Goal: Task Accomplishment & Management: Use online tool/utility

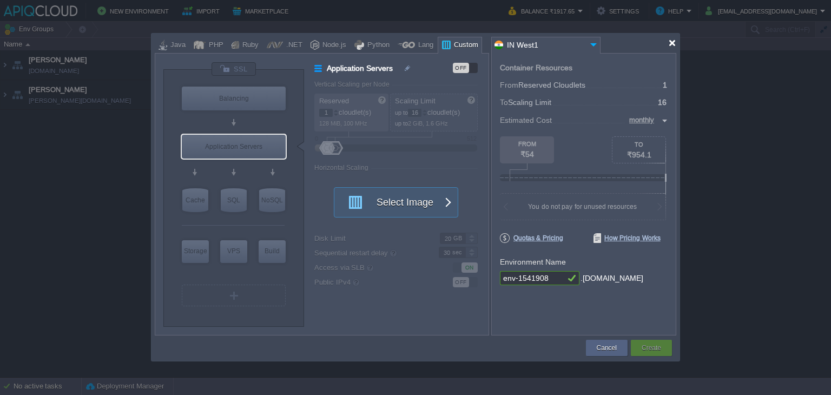
click at [673, 44] on div at bounding box center [672, 43] width 8 height 8
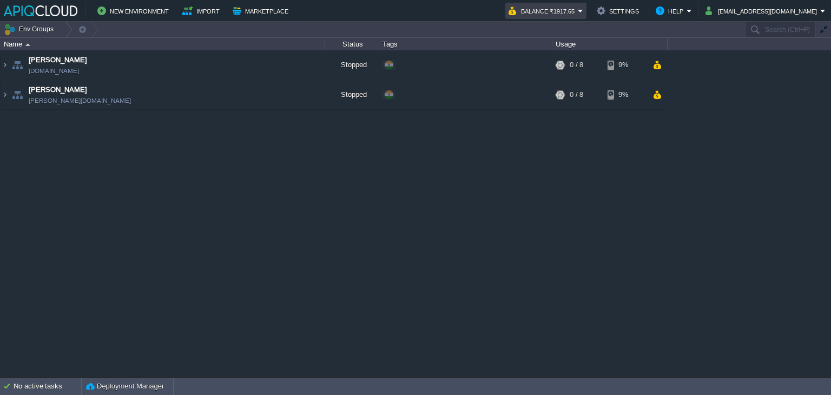
click at [578, 11] on button "Balance ₹1917.65" at bounding box center [543, 10] width 69 height 13
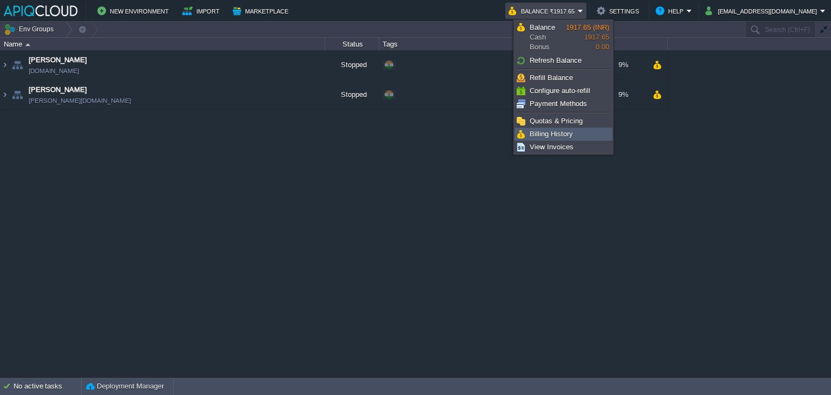
click at [547, 131] on span "Billing History" at bounding box center [551, 134] width 43 height 8
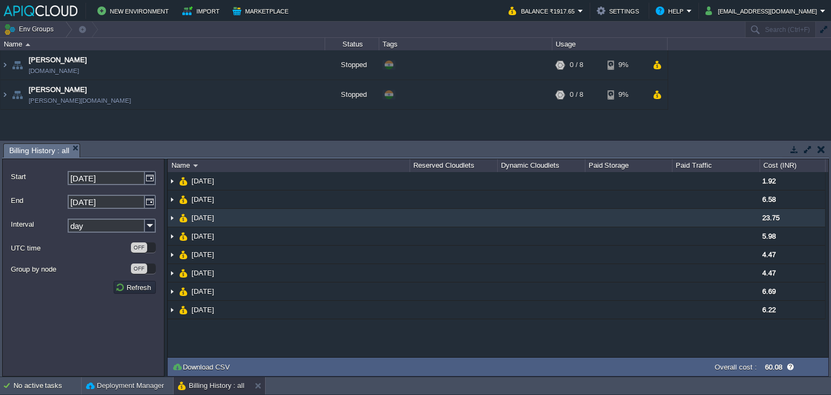
click at [173, 219] on img at bounding box center [172, 218] width 9 height 18
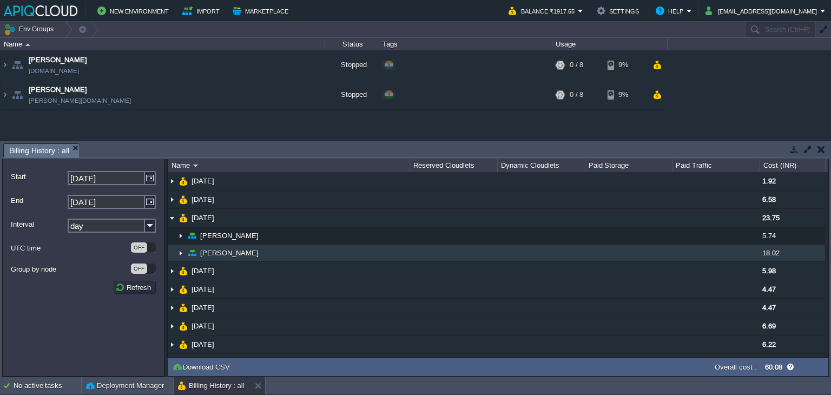
click at [181, 252] on img at bounding box center [180, 253] width 9 height 17
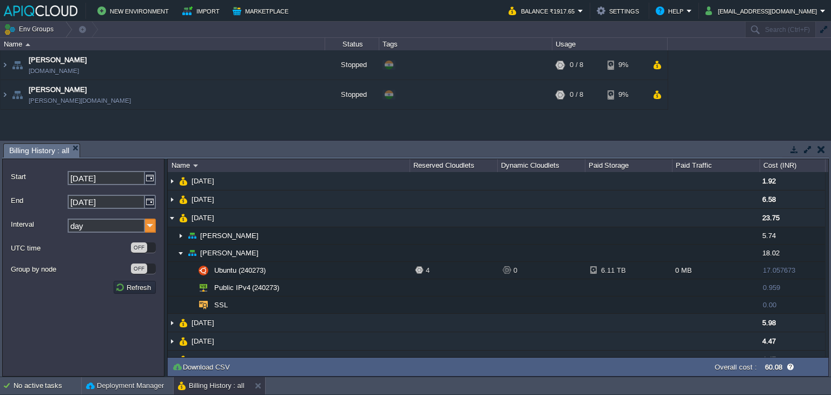
click at [148, 225] on img at bounding box center [150, 226] width 11 height 14
click at [155, 226] on img at bounding box center [150, 226] width 11 height 14
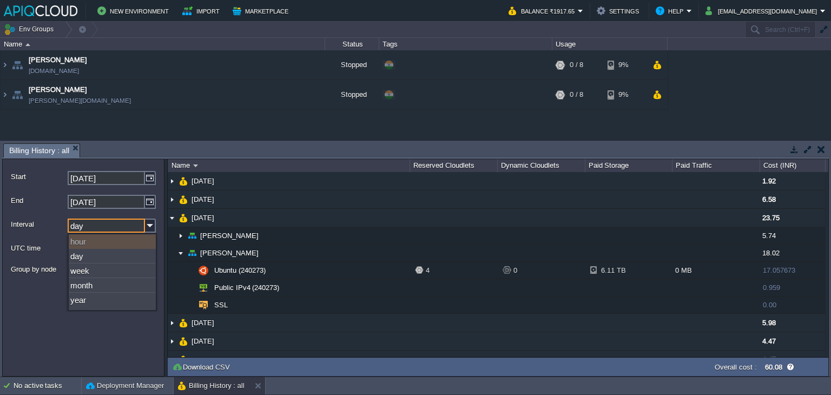
click at [87, 241] on div "hour" at bounding box center [112, 241] width 87 height 15
type input "09-08-2025"
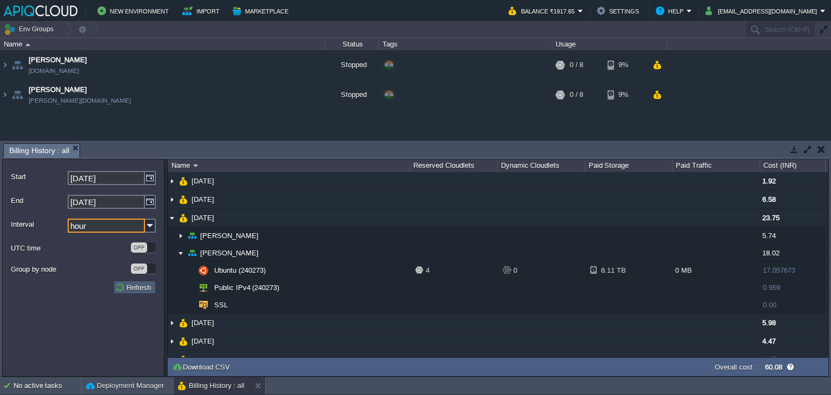
click at [134, 290] on button "Refresh" at bounding box center [134, 288] width 39 height 10
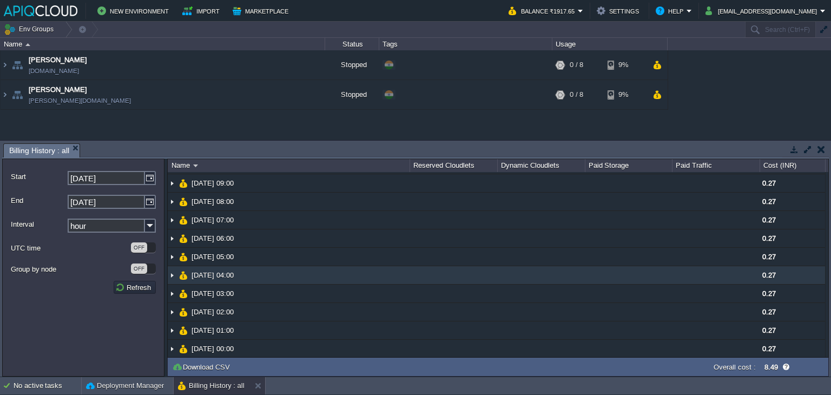
scroll to position [385, 0]
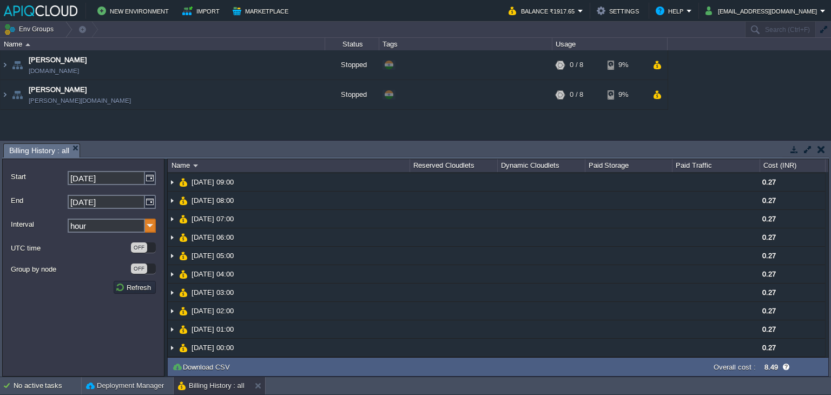
click at [151, 226] on img at bounding box center [150, 226] width 11 height 14
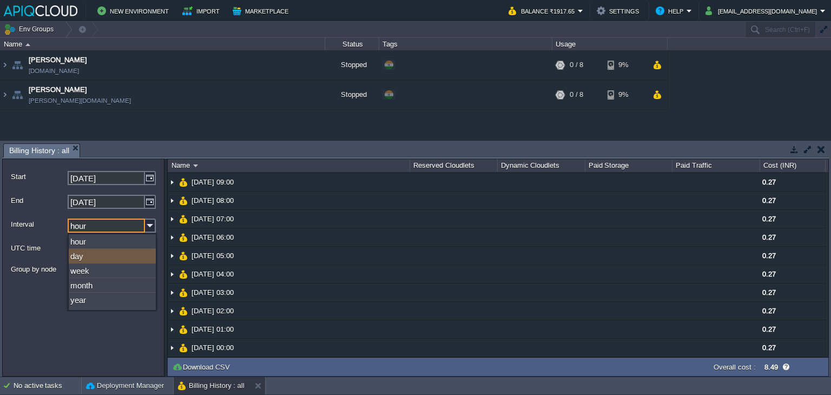
click at [84, 254] on div "day" at bounding box center [112, 256] width 87 height 15
type input "day"
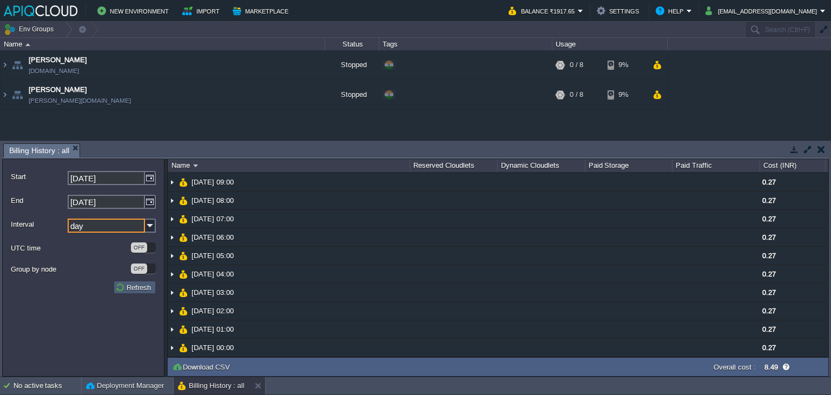
click at [130, 281] on td "Refresh" at bounding box center [135, 287] width 42 height 13
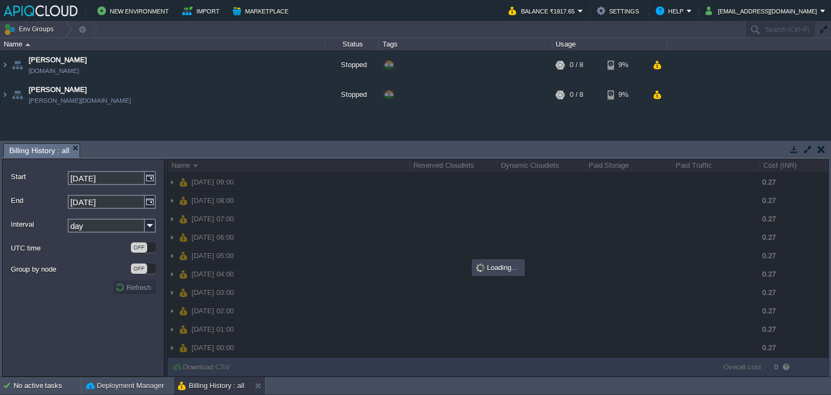
scroll to position [0, 0]
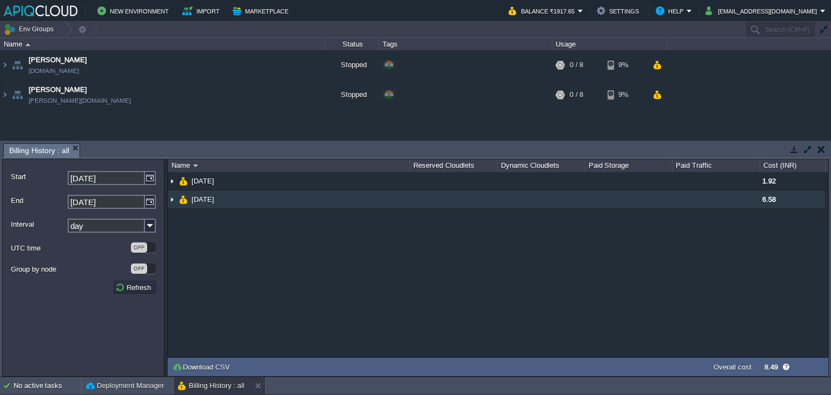
click at [172, 198] on img at bounding box center [172, 200] width 9 height 18
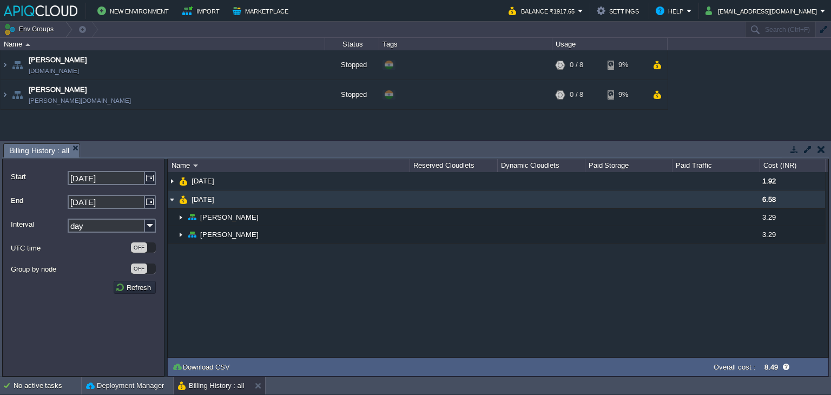
click at [172, 198] on img at bounding box center [172, 200] width 9 height 18
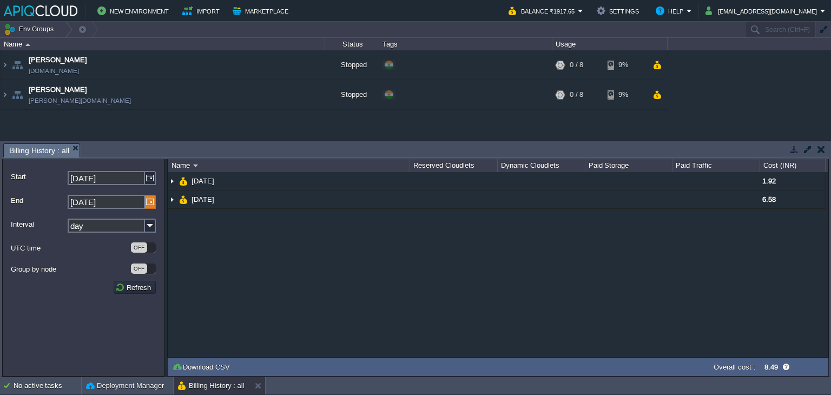
click at [153, 201] on img at bounding box center [150, 202] width 11 height 14
click at [156, 176] on form "Start 09-08-2025 End 10-08-2025 Interval day UTC time OFF Group by node OFF Ref…" at bounding box center [83, 268] width 162 height 218
click at [152, 178] on img at bounding box center [150, 178] width 11 height 14
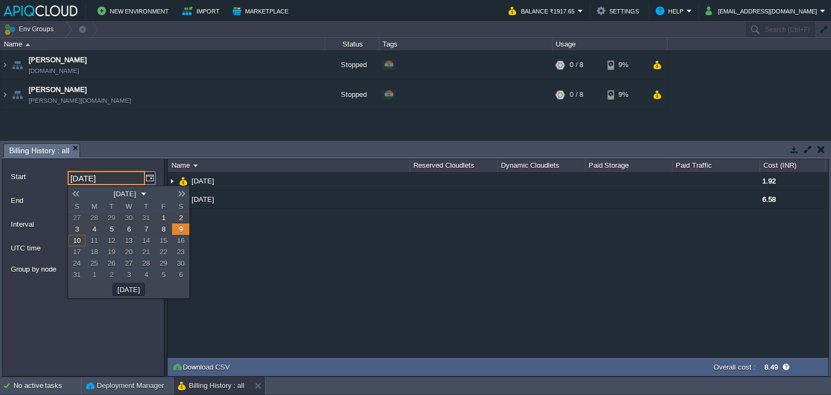
click at [94, 227] on span "4" at bounding box center [95, 229] width 4 height 8
type input "04-08-2025"
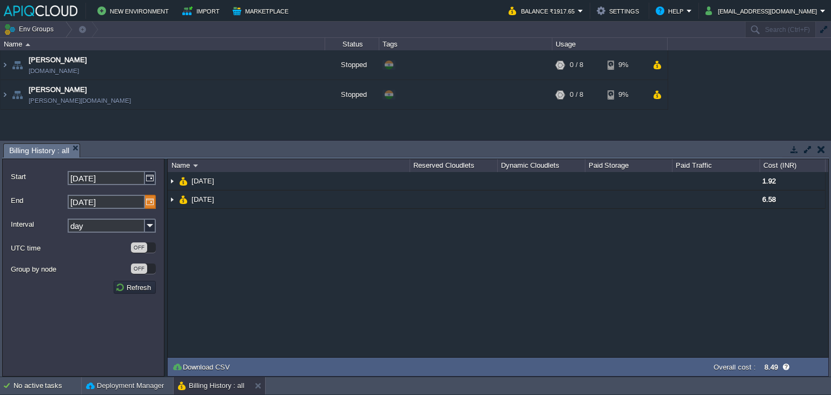
click at [148, 202] on img at bounding box center [150, 202] width 11 height 14
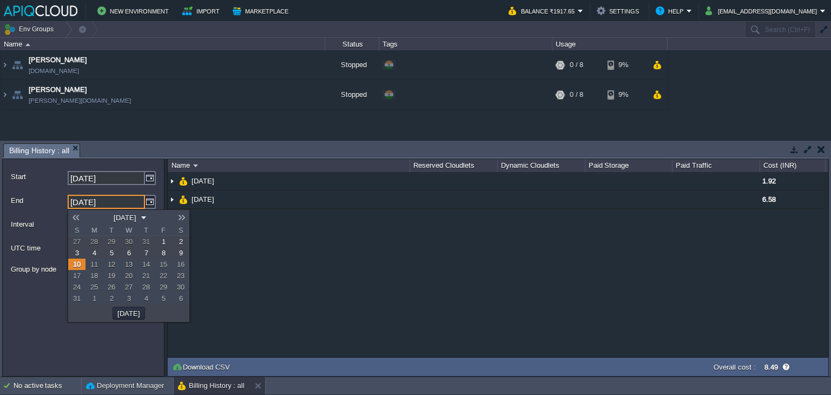
click at [176, 252] on link "9" at bounding box center [180, 252] width 17 height 11
type input "09-08-2025"
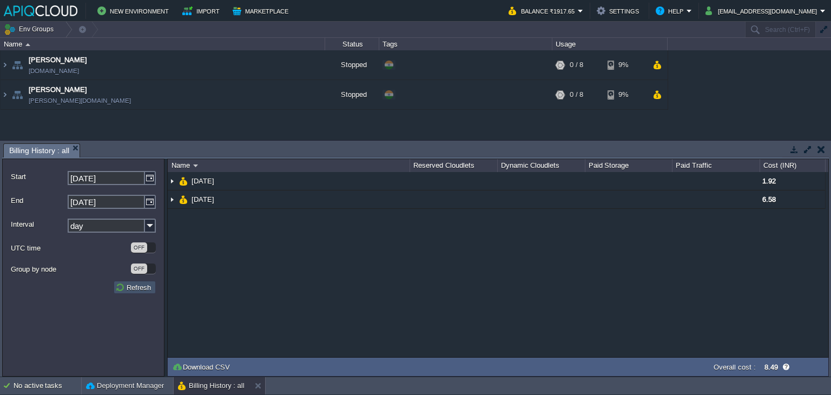
click at [136, 287] on button "Refresh" at bounding box center [134, 288] width 39 height 10
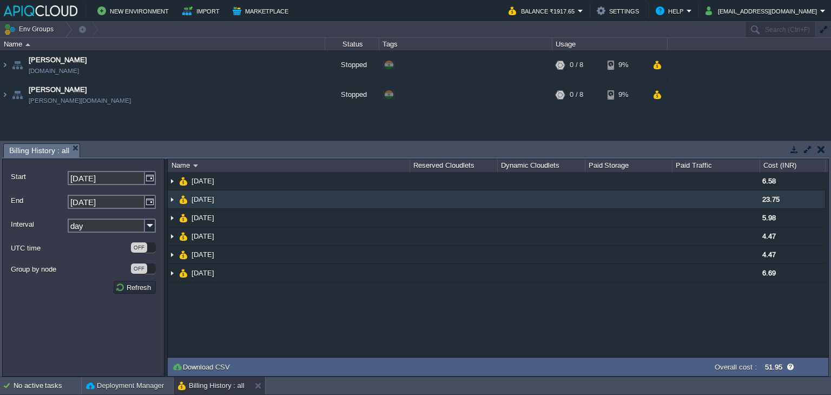
click at [171, 196] on img at bounding box center [172, 200] width 9 height 18
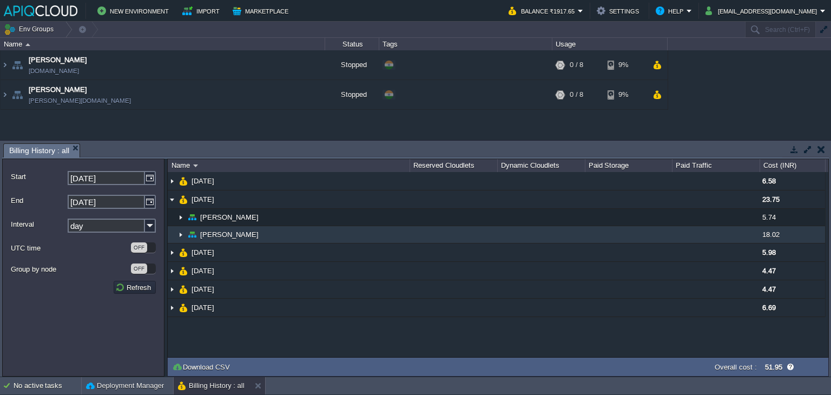
click at [182, 232] on img at bounding box center [180, 234] width 9 height 17
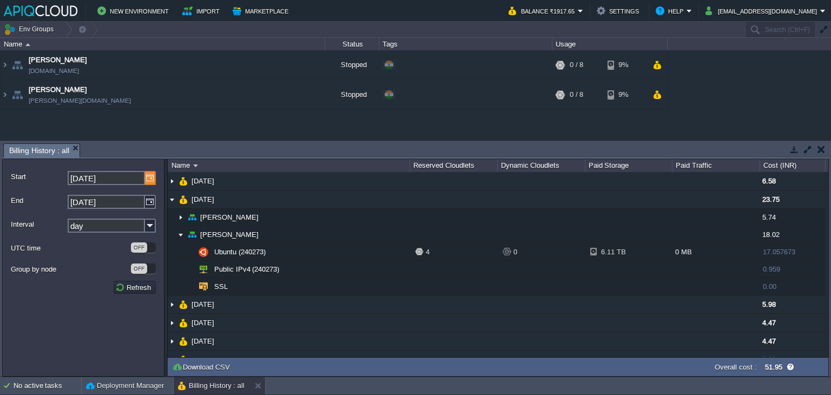
click at [147, 176] on img at bounding box center [150, 178] width 11 height 14
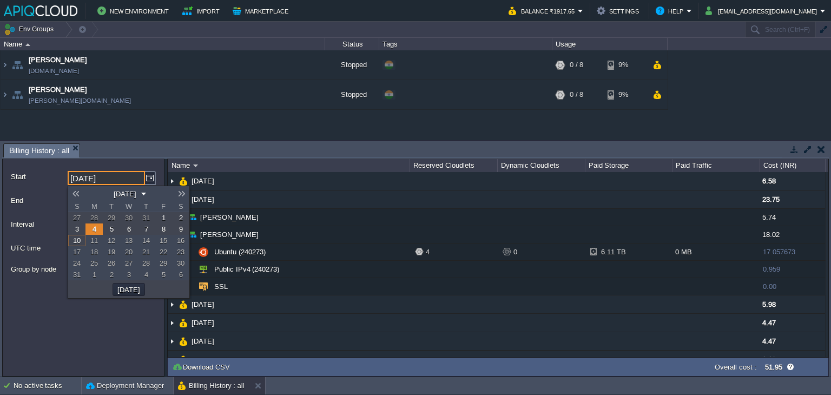
click at [143, 229] on link "7" at bounding box center [145, 229] width 17 height 11
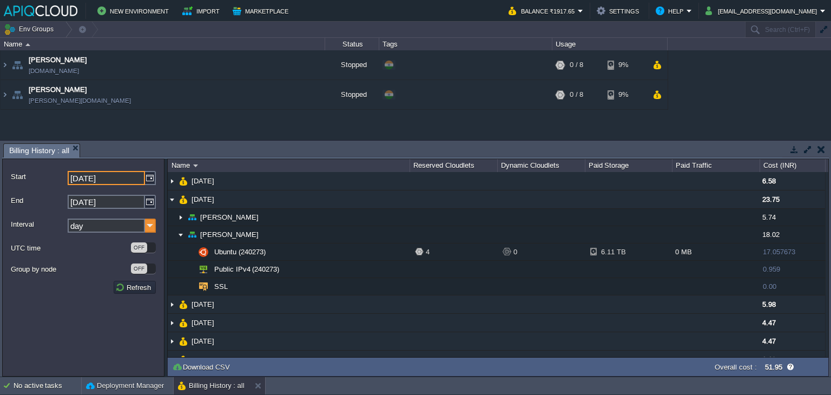
click at [154, 219] on img at bounding box center [150, 226] width 11 height 14
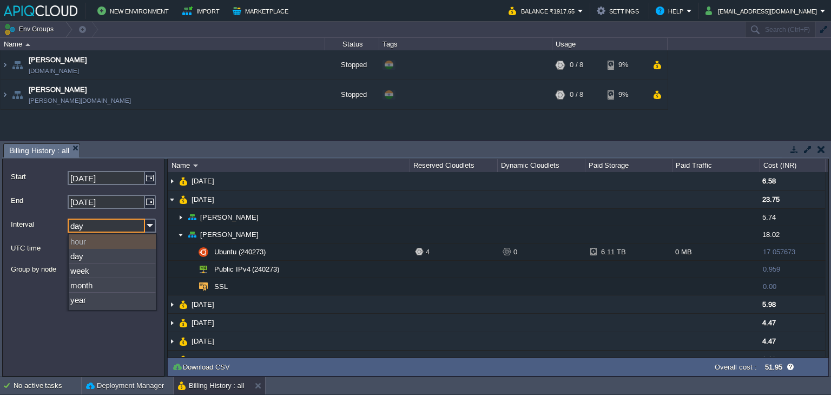
click at [80, 237] on div "hour" at bounding box center [112, 241] width 87 height 15
type input "08-08-2025"
type input "hour"
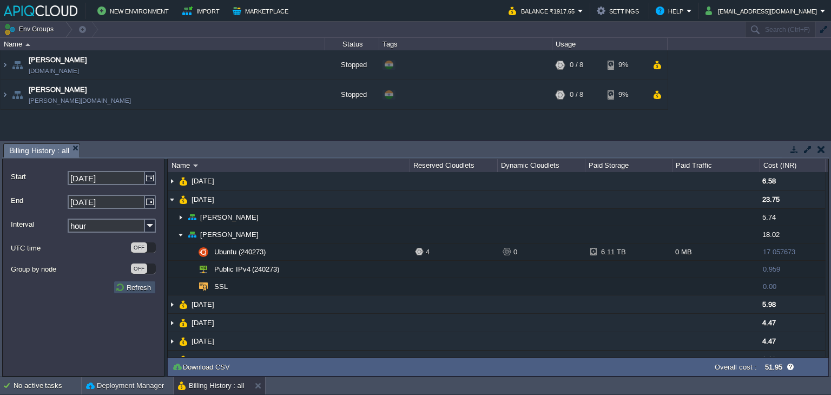
click at [130, 284] on button "Refresh" at bounding box center [134, 288] width 39 height 10
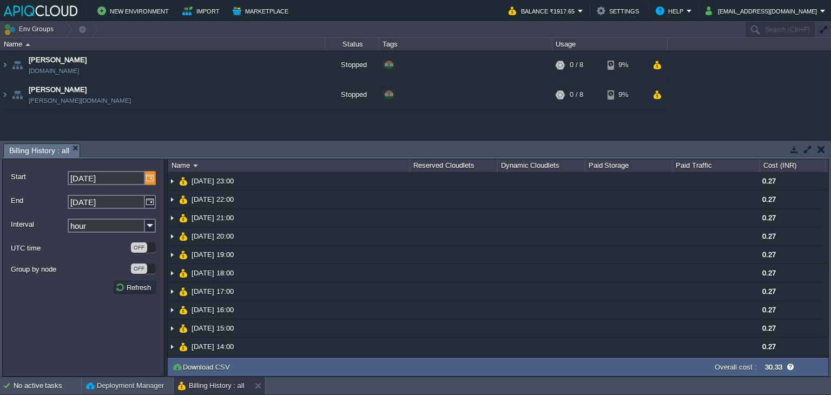
click at [150, 182] on img at bounding box center [150, 178] width 11 height 14
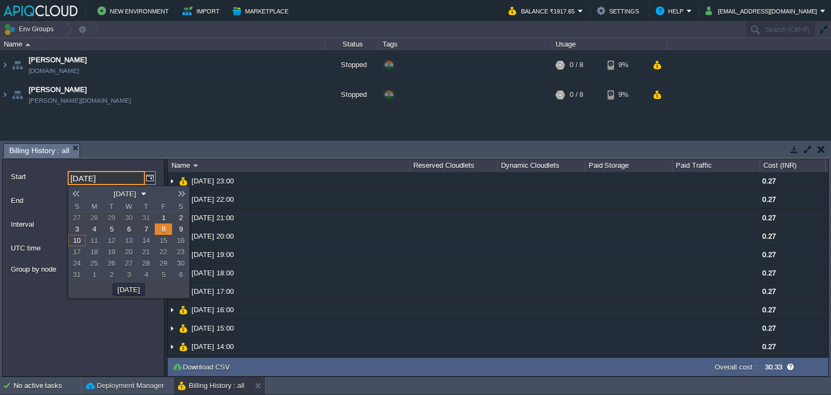
click at [165, 229] on span "8" at bounding box center [164, 229] width 4 height 8
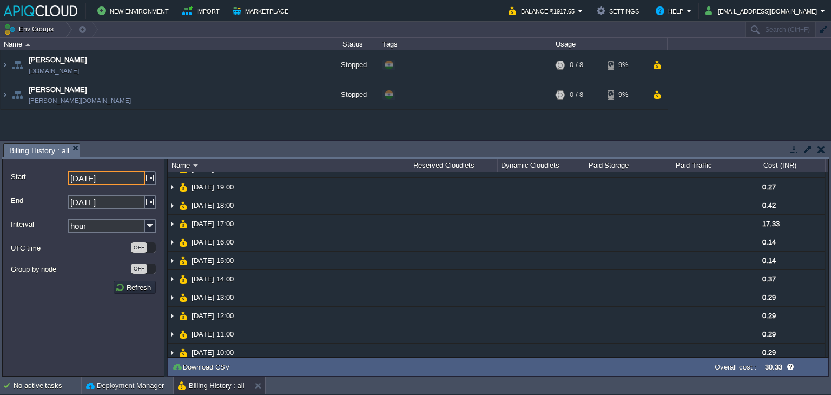
scroll to position [480, 0]
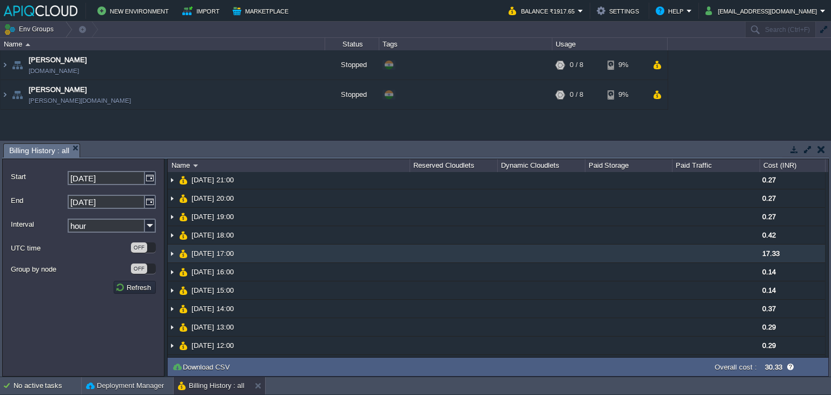
click at [174, 248] on img at bounding box center [172, 254] width 9 height 18
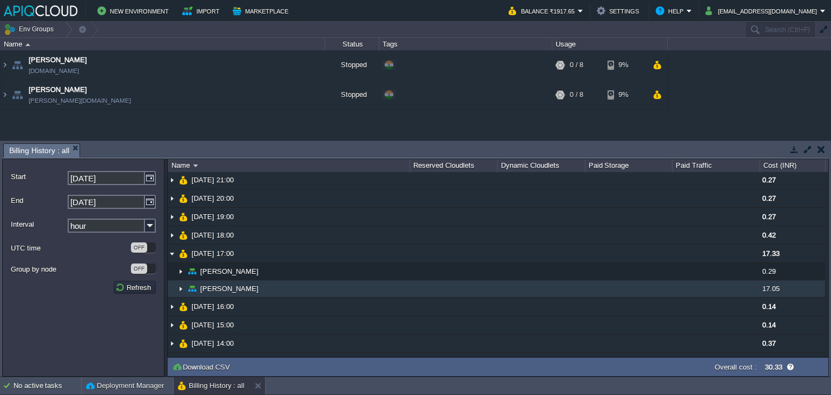
click at [182, 282] on img at bounding box center [180, 288] width 9 height 17
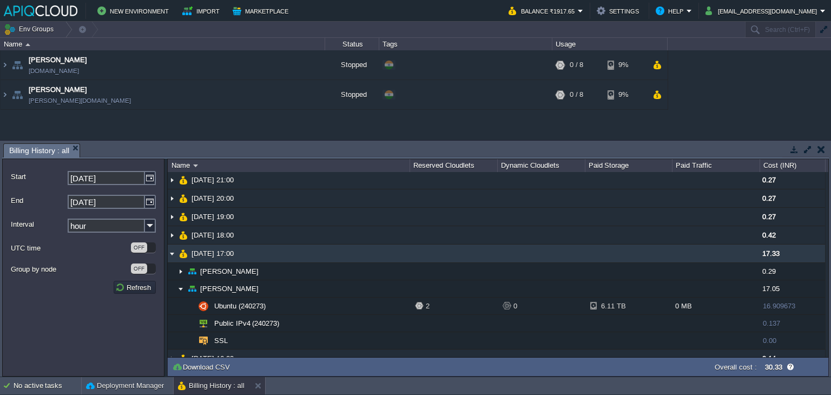
scroll to position [534, 0]
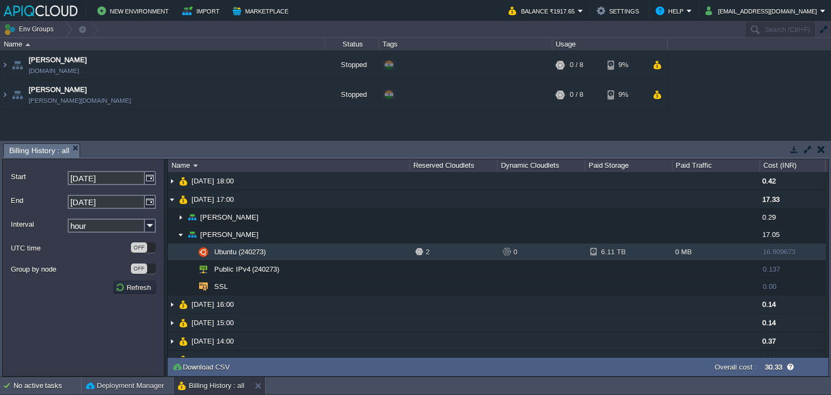
click at [616, 249] on div "6.11 TB" at bounding box center [607, 252] width 35 height 17
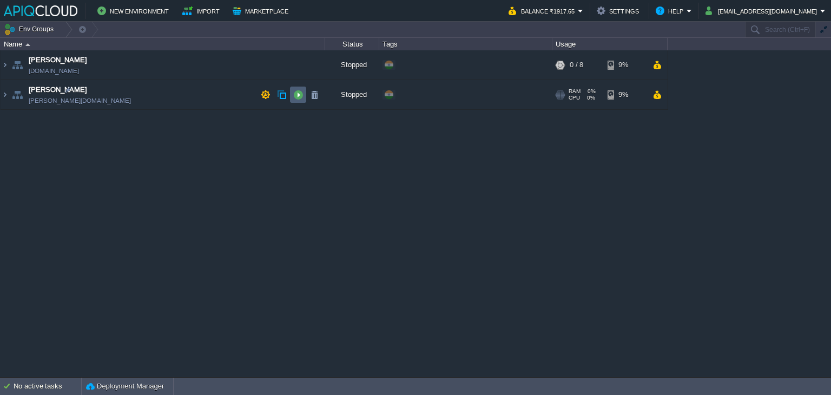
click at [300, 91] on button "button" at bounding box center [298, 95] width 10 height 10
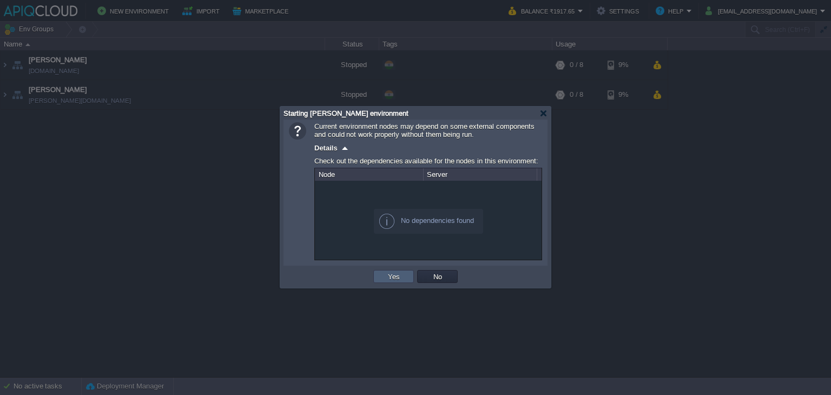
click at [390, 275] on button "Yes" at bounding box center [394, 277] width 18 height 10
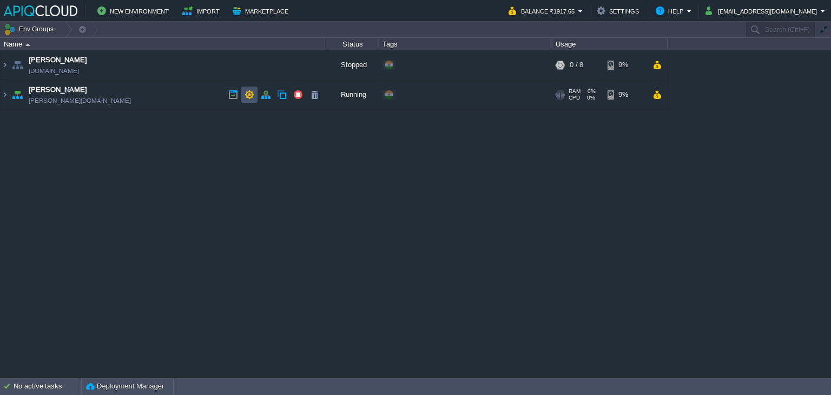
click at [249, 94] on button "button" at bounding box center [250, 95] width 10 height 10
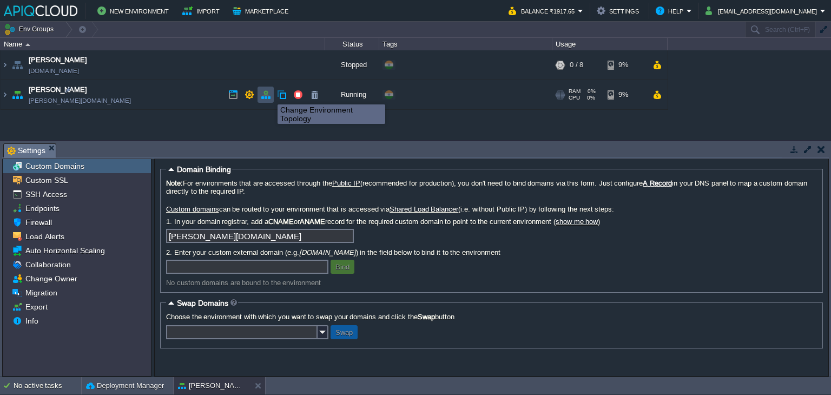
click at [265, 95] on button "button" at bounding box center [266, 95] width 10 height 10
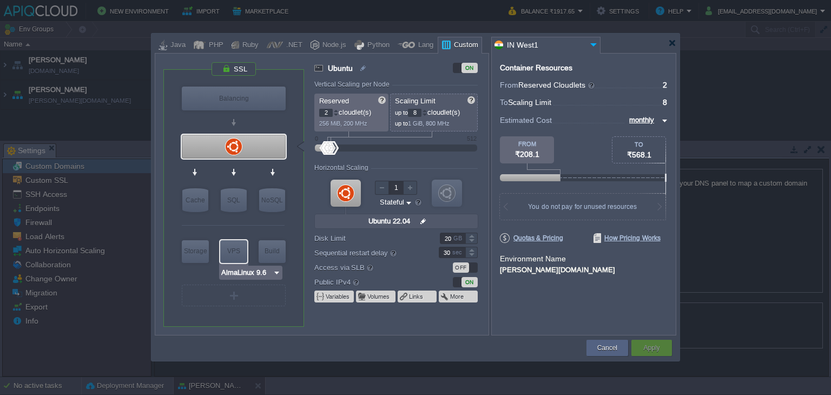
type input "Extra Storage 2.0-10.5"
click at [384, 292] on button "Volumes" at bounding box center [378, 296] width 23 height 9
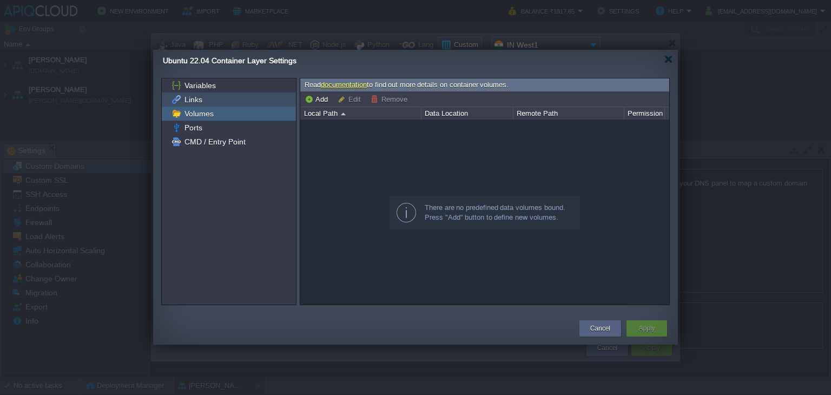
click at [201, 97] on span "Links" at bounding box center [193, 100] width 22 height 10
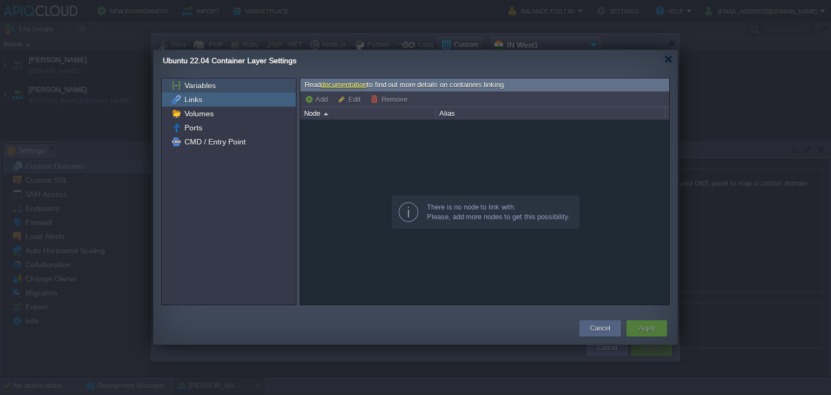
click at [217, 82] on div "Variables" at bounding box center [229, 85] width 134 height 14
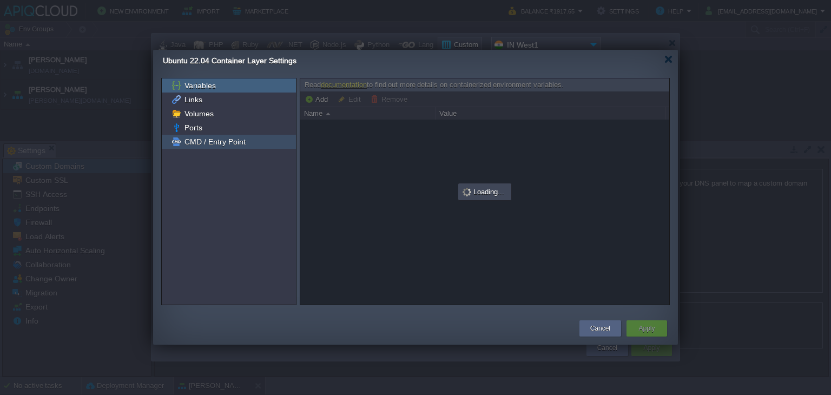
click at [213, 140] on span "CMD / Entry Point" at bounding box center [214, 142] width 65 height 10
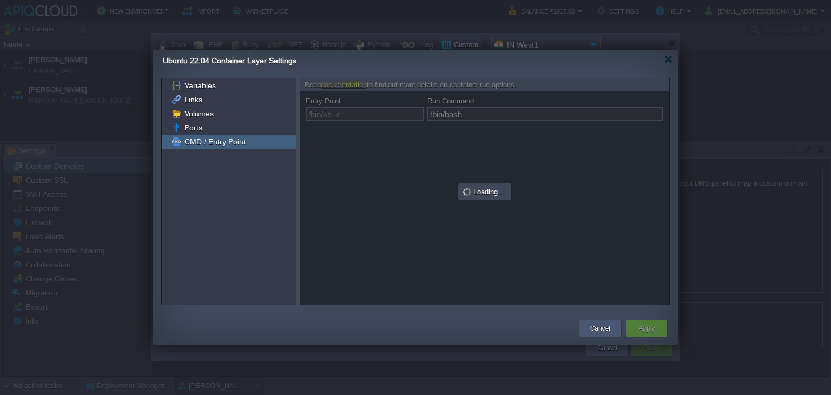
type input "/bin/sh -c"
click at [597, 324] on button "Cancel" at bounding box center [600, 328] width 20 height 11
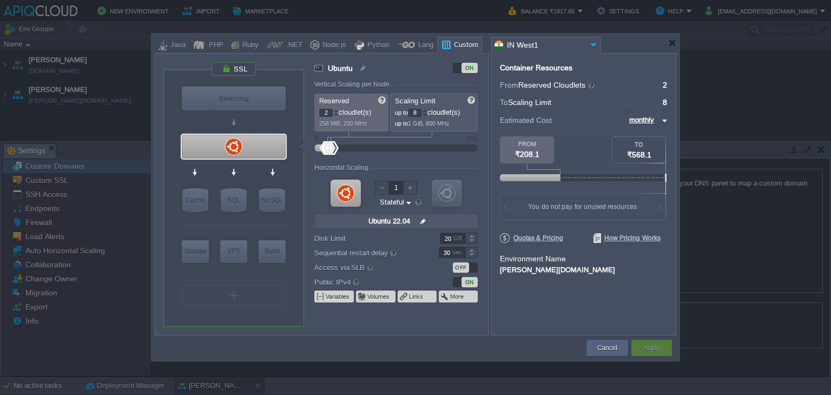
click at [559, 310] on div "Container Resources From Reserved Cloudlets ... = 2 not added To Scaling Limit …" at bounding box center [583, 194] width 185 height 283
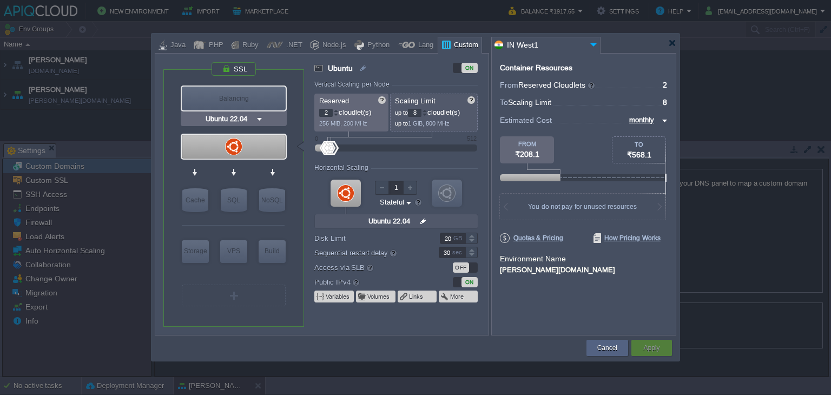
type input "NGINX 1.28.0"
click at [241, 98] on div "Balancing" at bounding box center [234, 99] width 104 height 24
type input "Load Balancer"
type input "1"
type input "4"
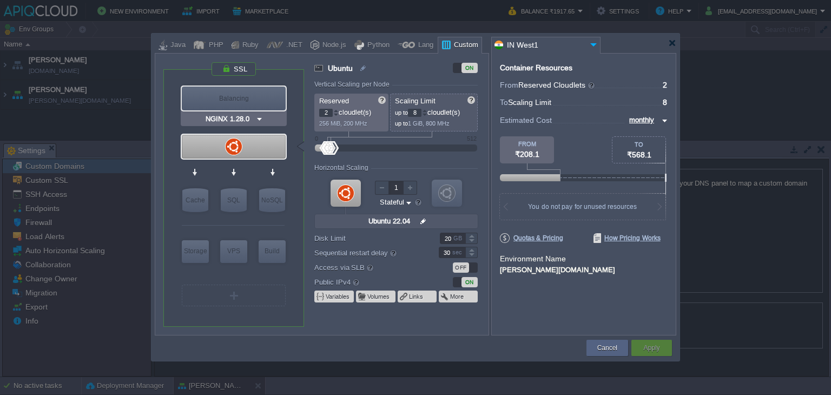
type input "NGINX 1.28.0"
type input "1.28.0-almalin..."
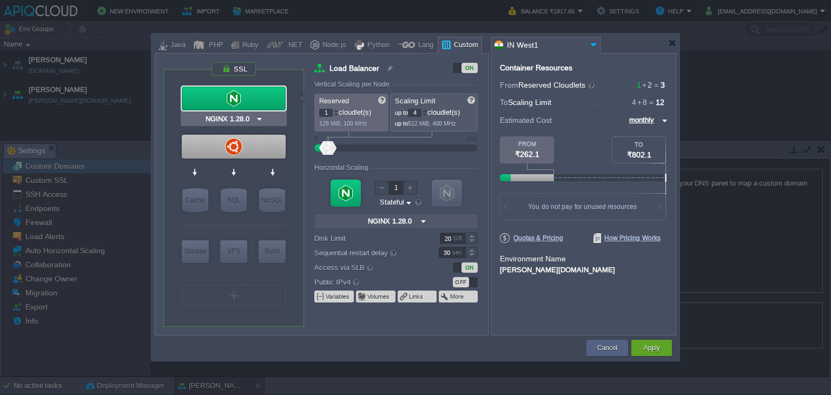
click at [238, 97] on div at bounding box center [234, 99] width 104 height 24
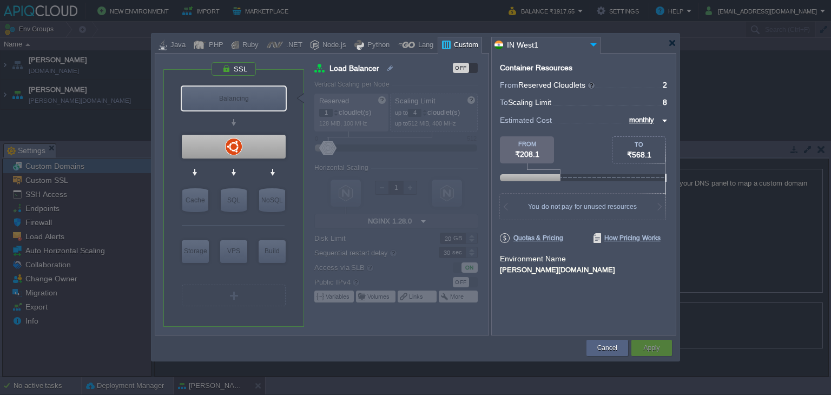
type input "Ubuntu 22.04"
click at [239, 145] on div at bounding box center [234, 147] width 104 height 24
type input "Ubuntu"
type input "2"
type input "8"
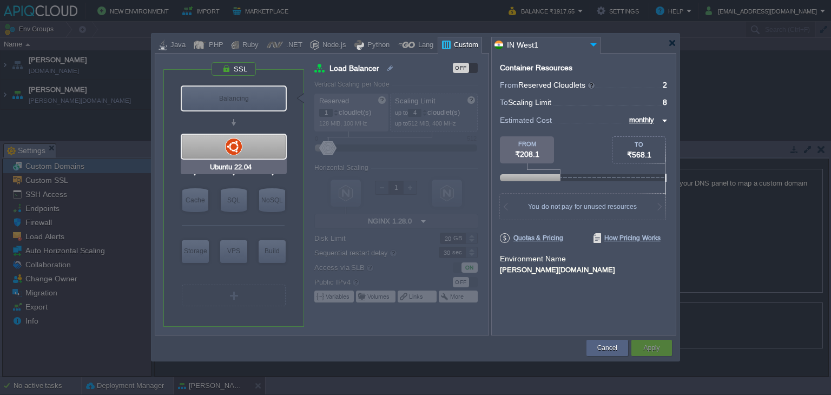
type input "Ubuntu 22.04"
type input "null"
type input "22.04"
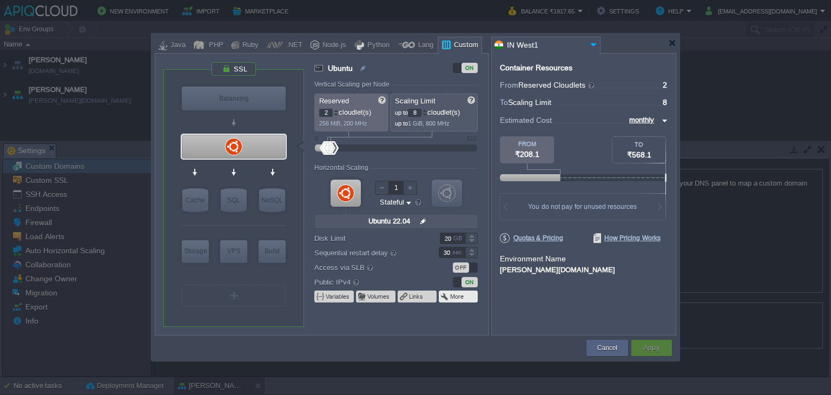
click at [457, 297] on button "More" at bounding box center [457, 296] width 15 height 9
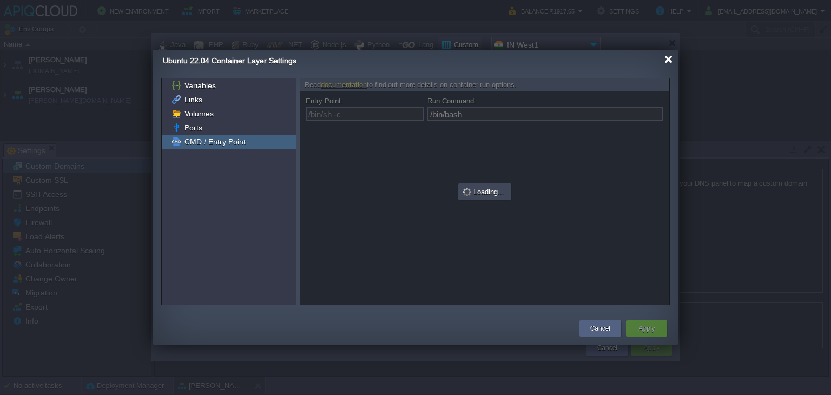
click at [667, 55] on div at bounding box center [669, 59] width 8 height 8
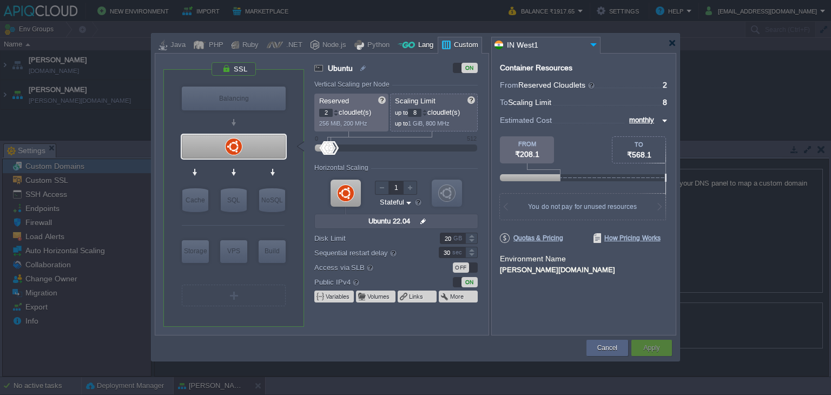
click at [415, 42] on div "Lang" at bounding box center [424, 45] width 18 height 16
click at [364, 44] on div "Python" at bounding box center [376, 45] width 25 height 16
click at [404, 44] on div at bounding box center [406, 45] width 17 height 16
click at [462, 44] on div "Custom" at bounding box center [465, 45] width 28 height 16
type input "null"
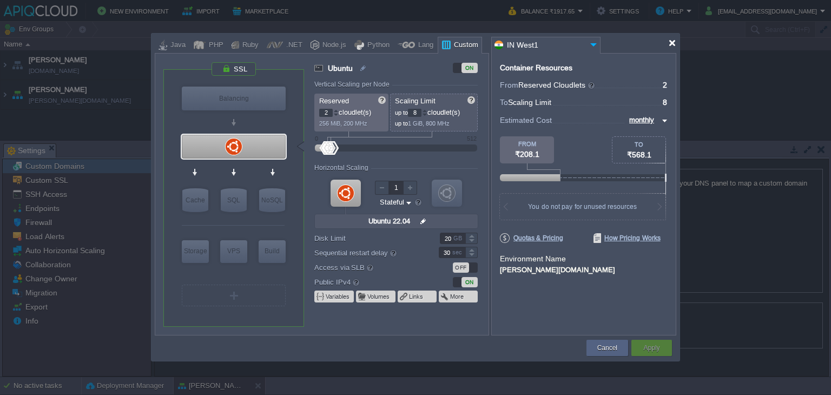
click at [671, 44] on div at bounding box center [672, 43] width 8 height 8
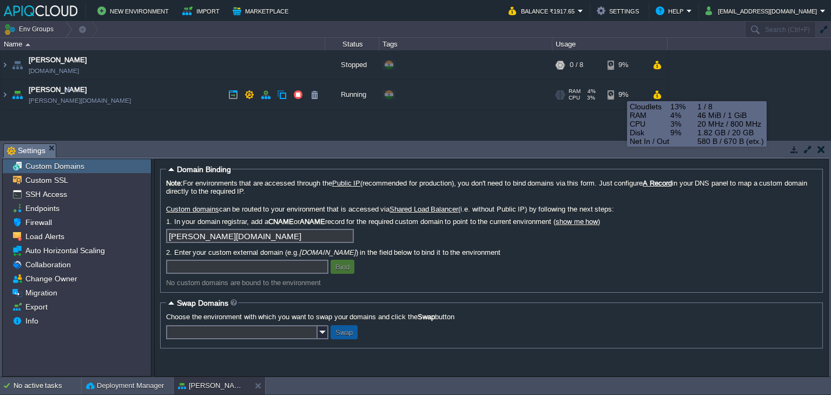
click at [619, 91] on div "9%" at bounding box center [625, 94] width 35 height 29
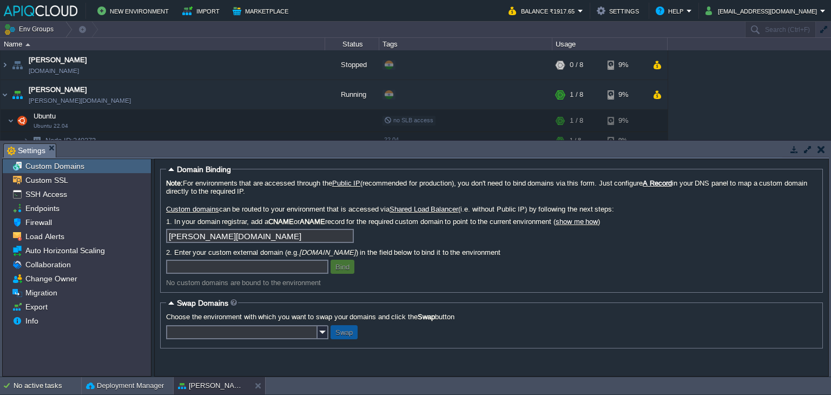
click at [818, 149] on button "button" at bounding box center [822, 150] width 8 height 10
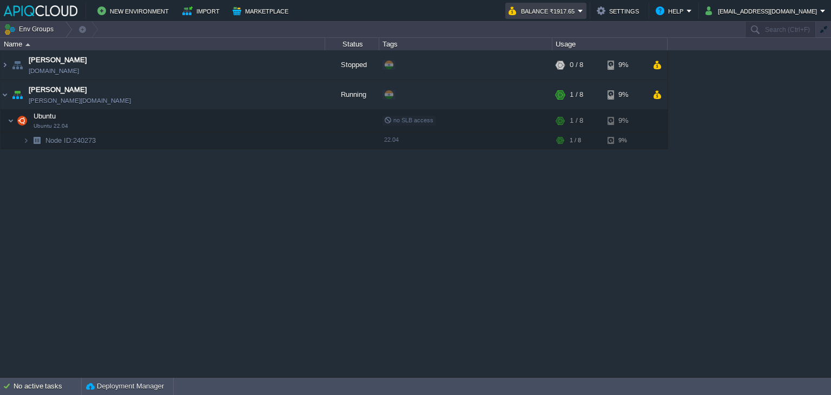
click at [575, 12] on button "Balance ₹1917.65" at bounding box center [543, 10] width 69 height 13
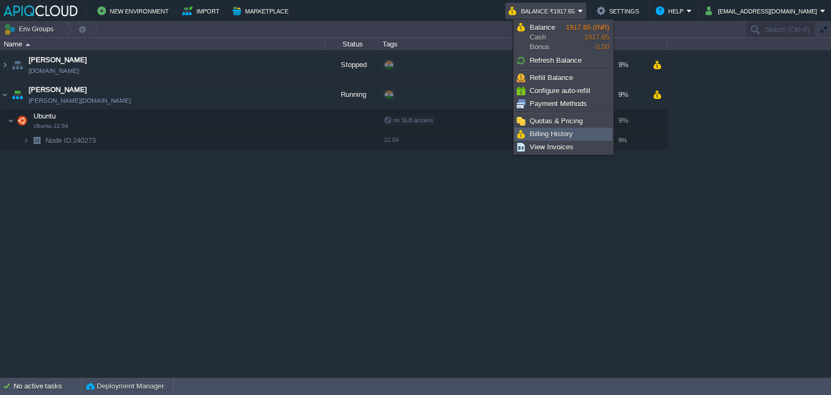
click at [552, 129] on link "Billing History" at bounding box center [563, 134] width 97 height 12
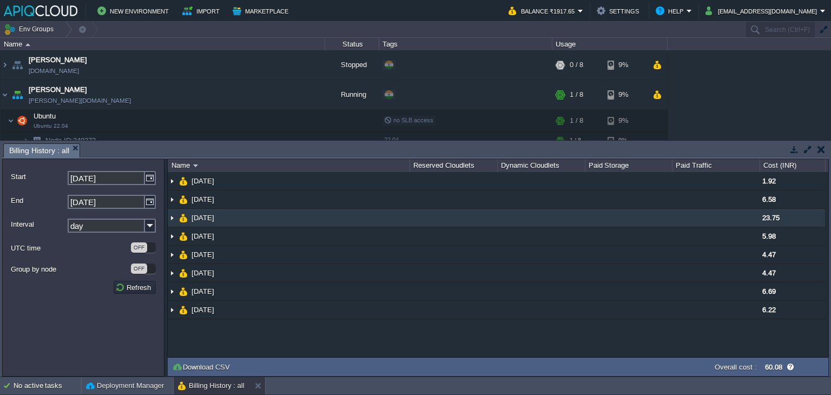
click at [175, 215] on img at bounding box center [172, 218] width 9 height 18
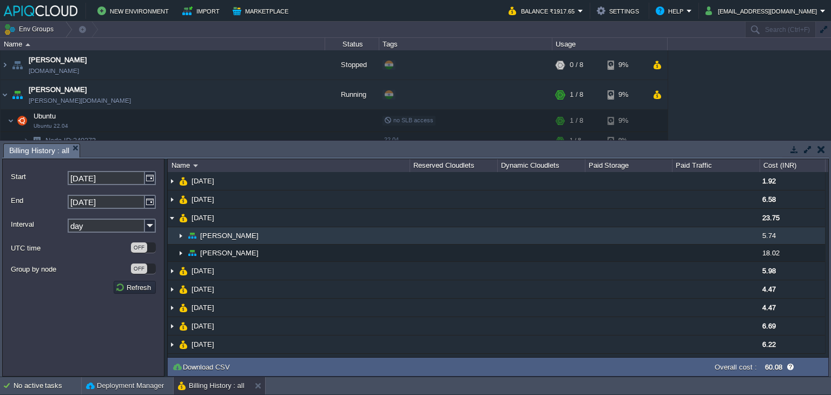
click at [182, 234] on img at bounding box center [180, 235] width 9 height 17
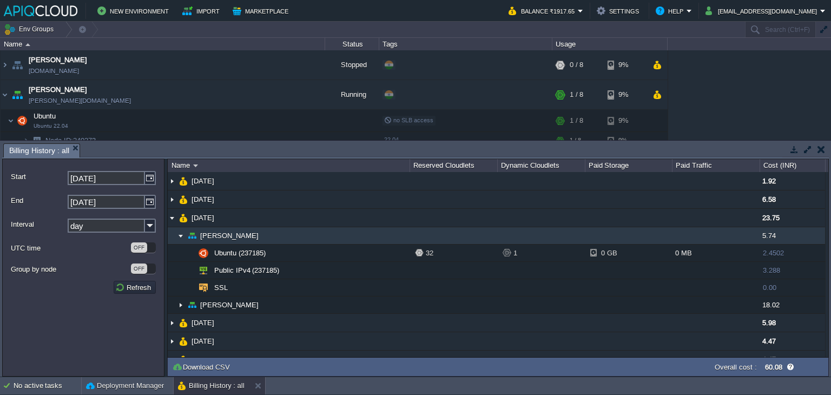
click at [181, 235] on img at bounding box center [180, 235] width 9 height 17
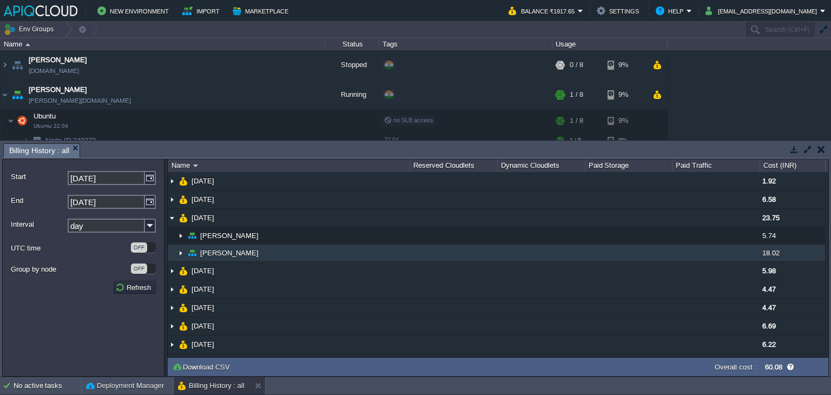
click at [182, 252] on img at bounding box center [180, 253] width 9 height 17
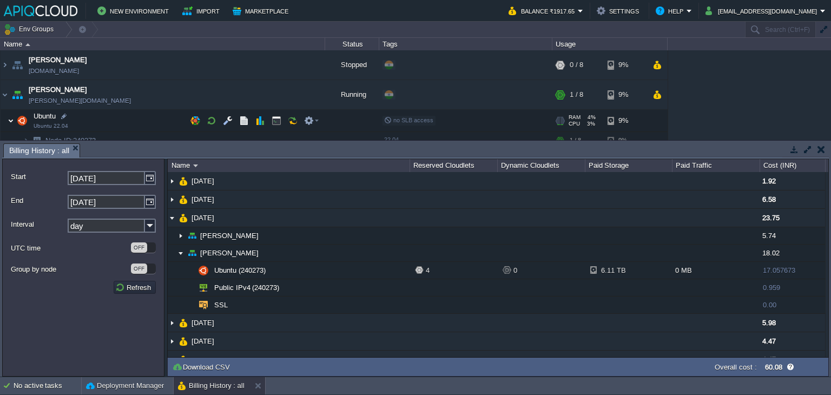
click at [11, 117] on img at bounding box center [11, 121] width 6 height 22
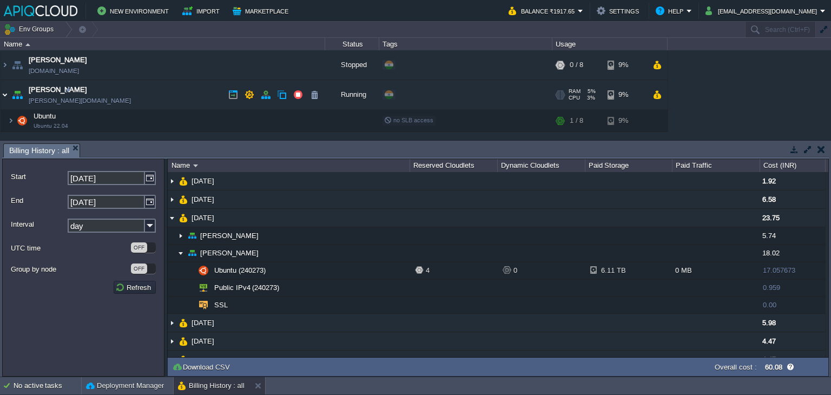
click at [3, 94] on img at bounding box center [5, 94] width 9 height 29
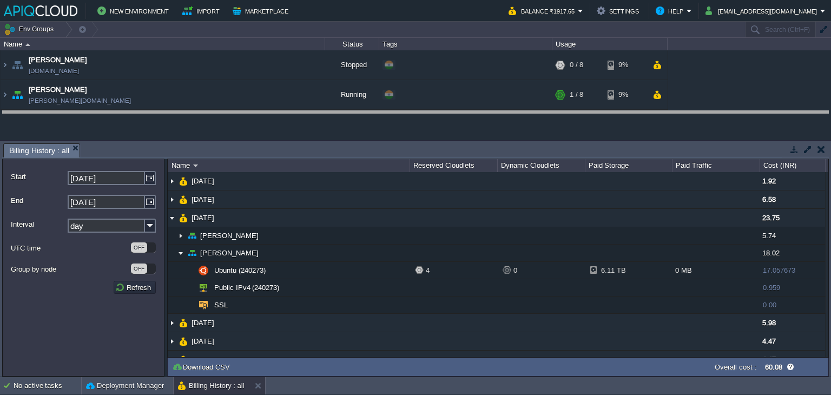
drag, startPoint x: 285, startPoint y: 150, endPoint x: 286, endPoint y: 117, distance: 32.5
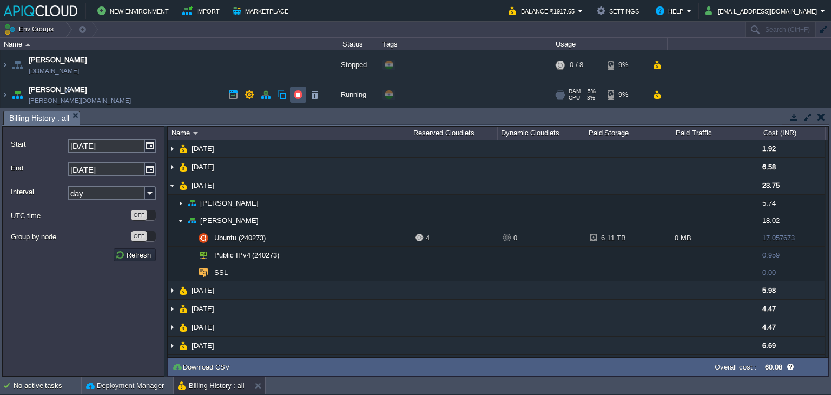
click at [295, 93] on button "button" at bounding box center [298, 95] width 10 height 10
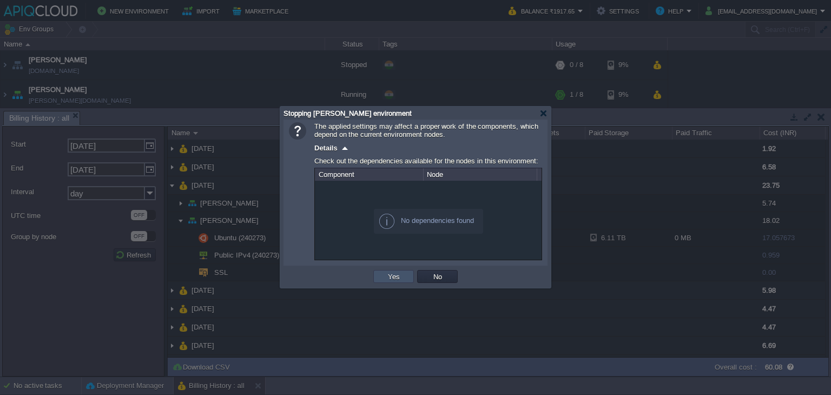
click at [388, 275] on button "Yes" at bounding box center [394, 277] width 18 height 10
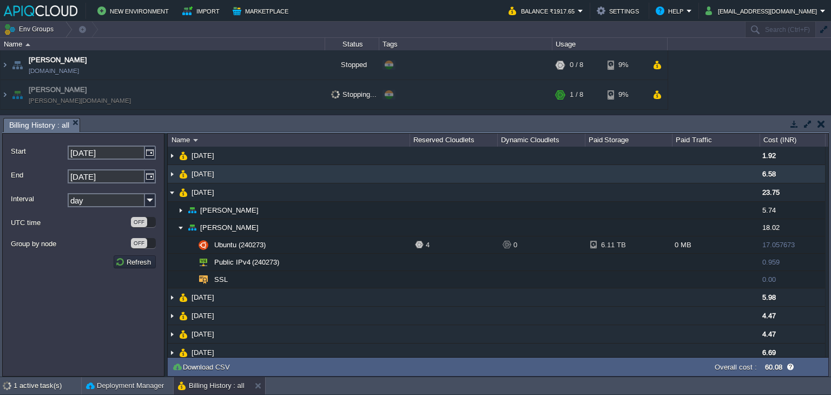
click at [172, 174] on img at bounding box center [172, 174] width 9 height 18
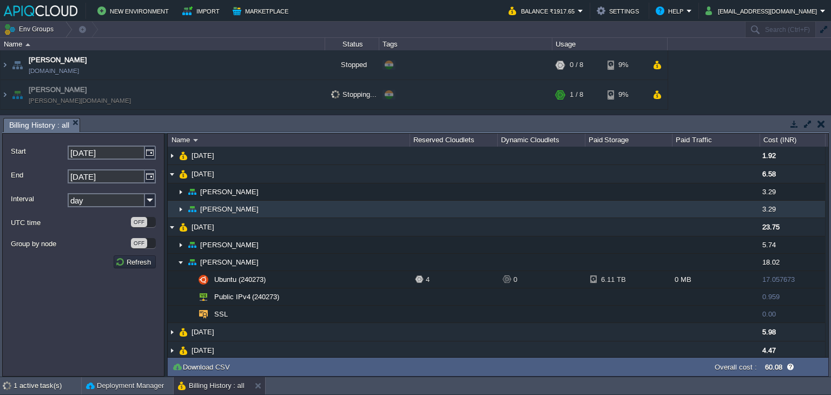
click at [179, 211] on img at bounding box center [180, 209] width 9 height 17
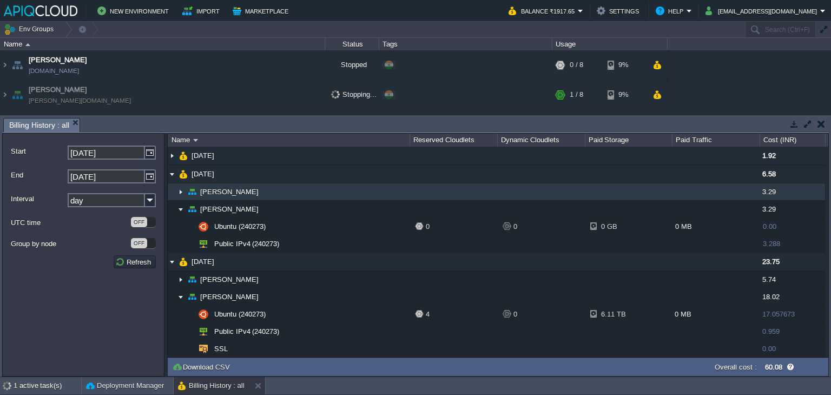
click at [182, 186] on img at bounding box center [180, 191] width 9 height 17
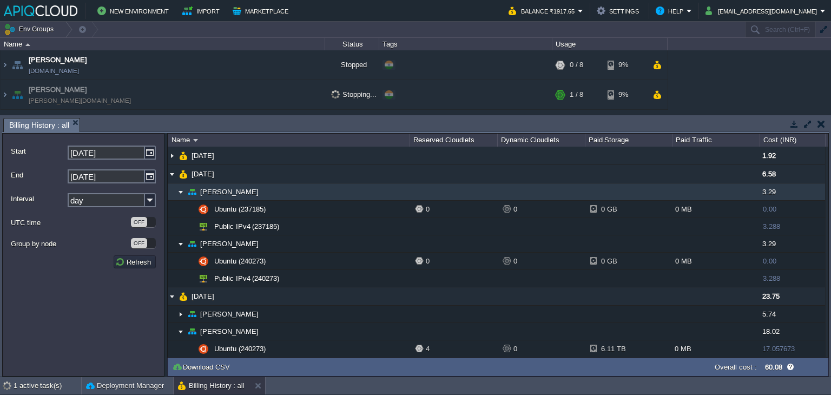
click at [182, 186] on img at bounding box center [180, 191] width 9 height 17
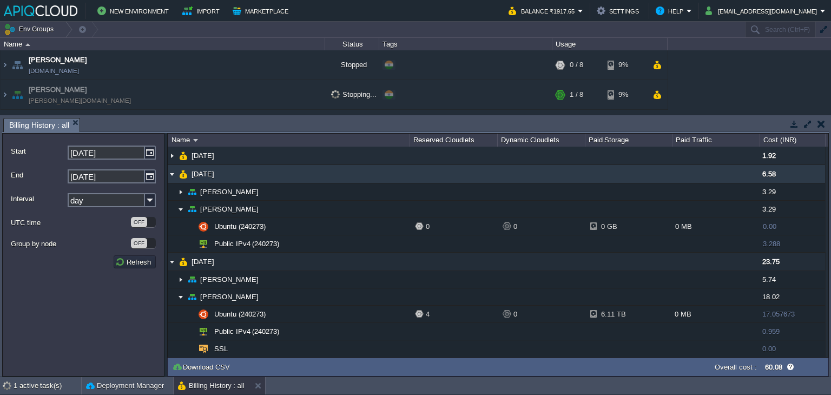
click at [170, 174] on img at bounding box center [172, 174] width 9 height 18
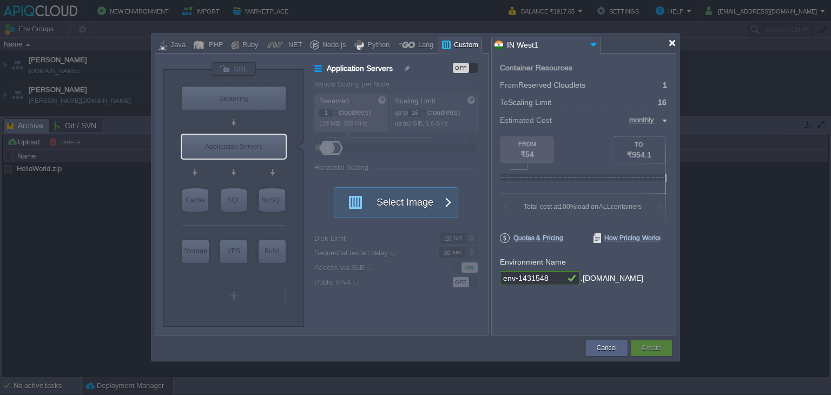
click at [672, 44] on div at bounding box center [672, 43] width 8 height 8
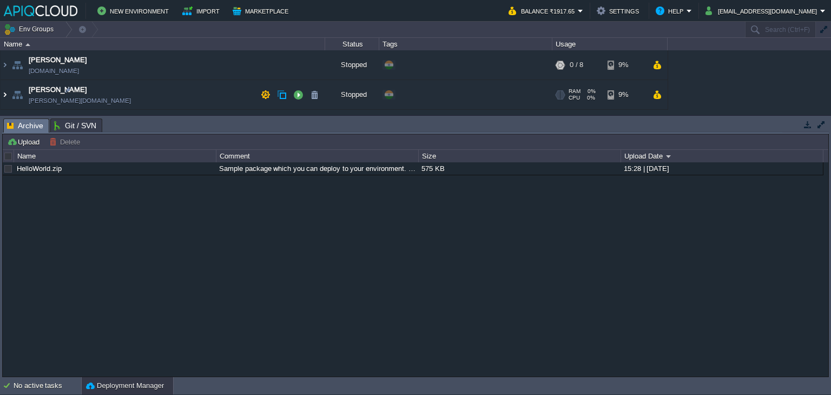
click at [5, 93] on img at bounding box center [5, 94] width 9 height 29
click at [299, 89] on td at bounding box center [298, 95] width 16 height 16
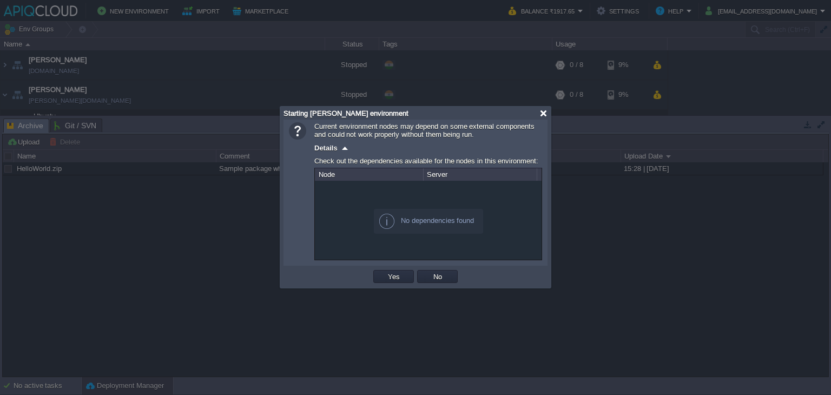
click at [546, 113] on div at bounding box center [544, 113] width 8 height 8
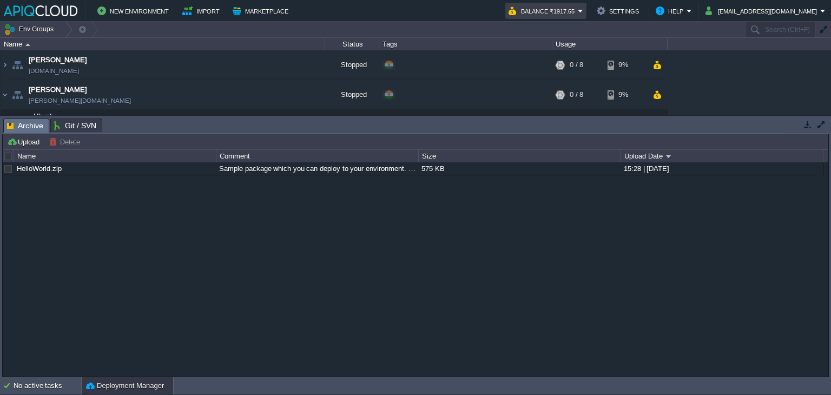
click at [578, 10] on button "Balance ₹1917.65" at bounding box center [543, 10] width 69 height 13
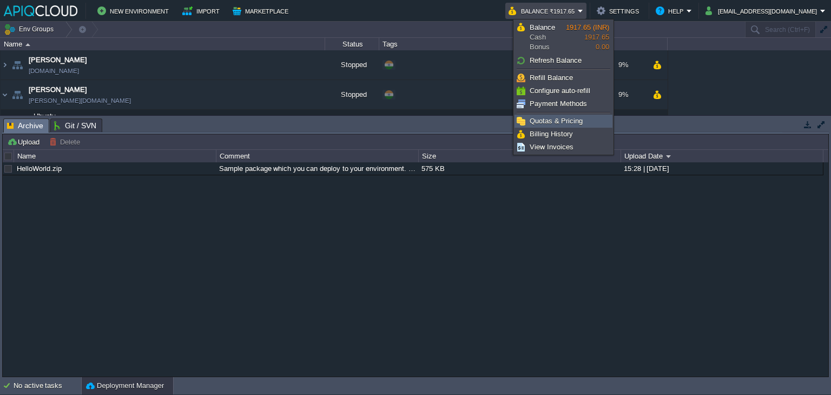
click at [543, 126] on link "Quotas & Pricing" at bounding box center [563, 121] width 97 height 12
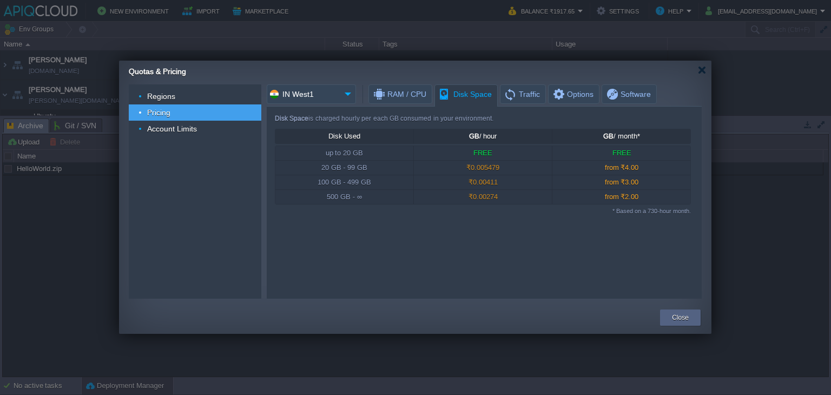
click at [465, 94] on span "Disk Space" at bounding box center [465, 94] width 54 height 19
click at [617, 91] on span "Software" at bounding box center [628, 94] width 45 height 18
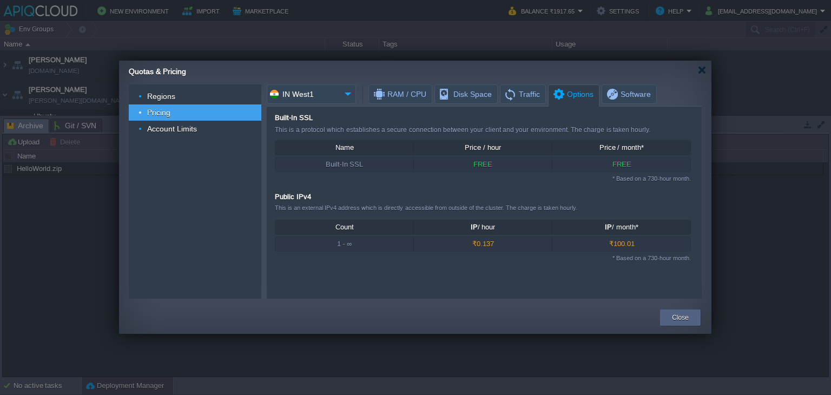
click at [574, 96] on span "Options" at bounding box center [573, 94] width 42 height 19
click at [702, 72] on div at bounding box center [702, 70] width 8 height 8
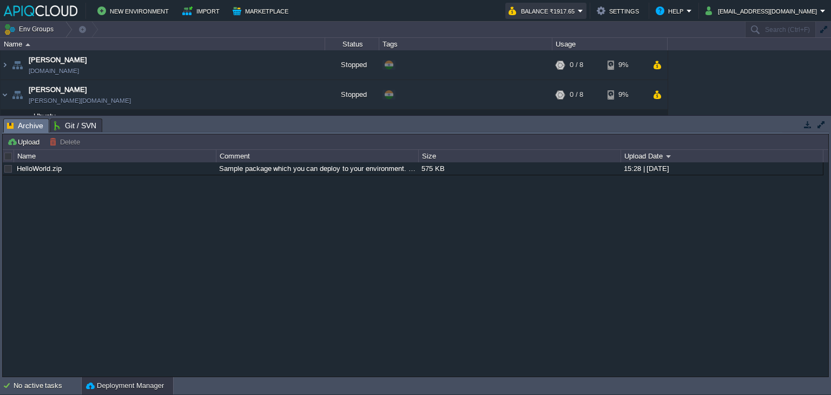
click at [578, 14] on button "Balance ₹1917.65" at bounding box center [543, 10] width 69 height 13
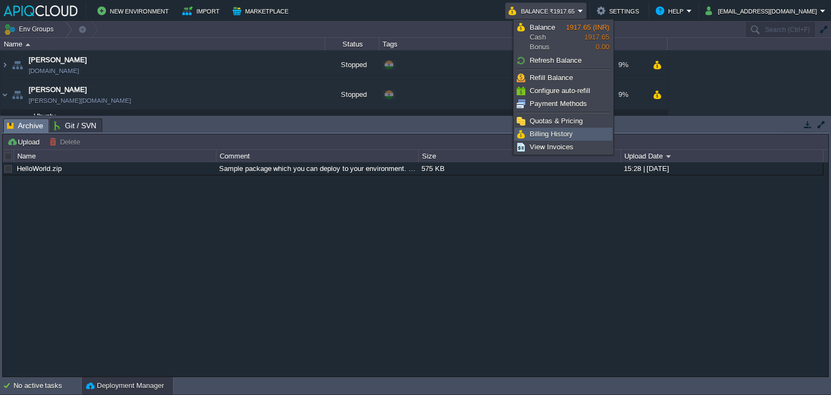
click at [542, 134] on span "Billing History" at bounding box center [551, 134] width 43 height 8
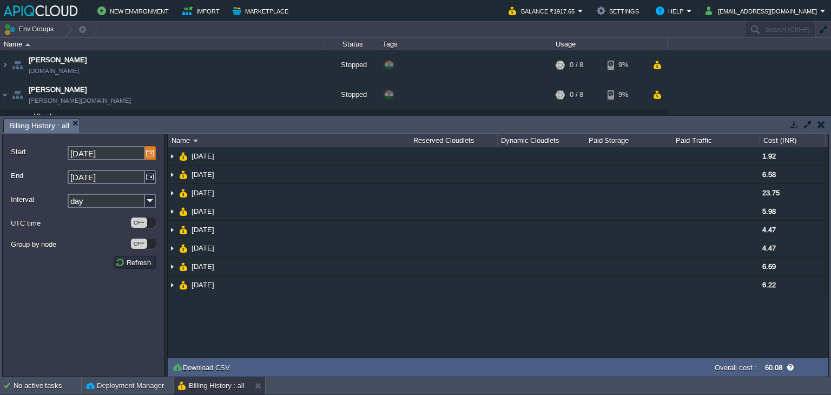
click at [152, 155] on img at bounding box center [150, 153] width 11 height 14
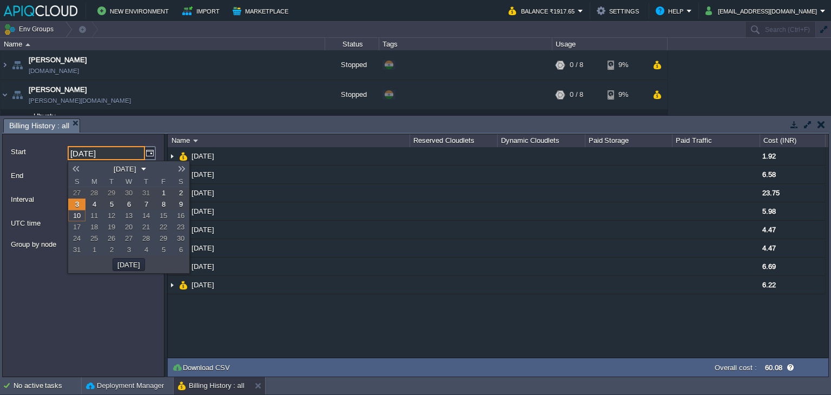
click at [164, 202] on span "8" at bounding box center [164, 204] width 4 height 8
type input "08-08-2025"
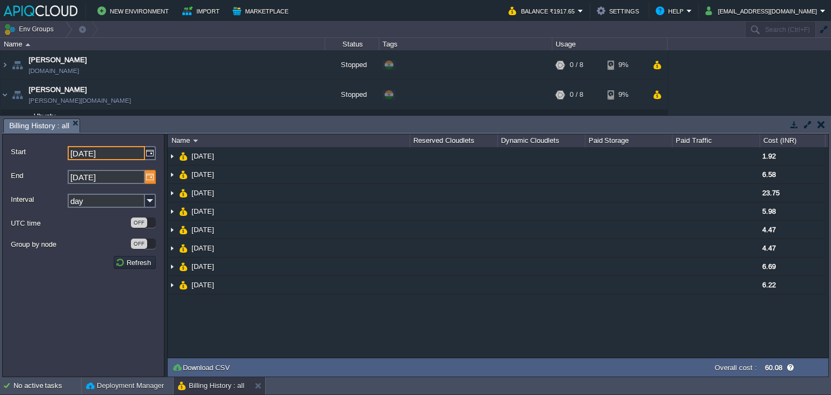
click at [153, 178] on img at bounding box center [150, 177] width 11 height 14
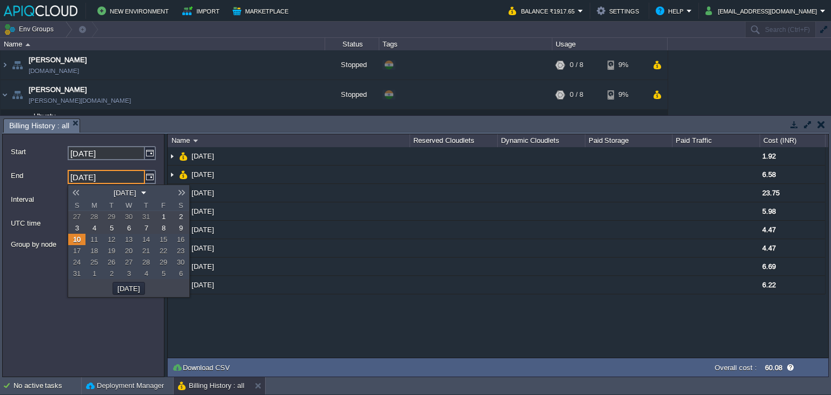
click at [181, 228] on span "9" at bounding box center [181, 228] width 4 height 8
type input "09-08-2025"
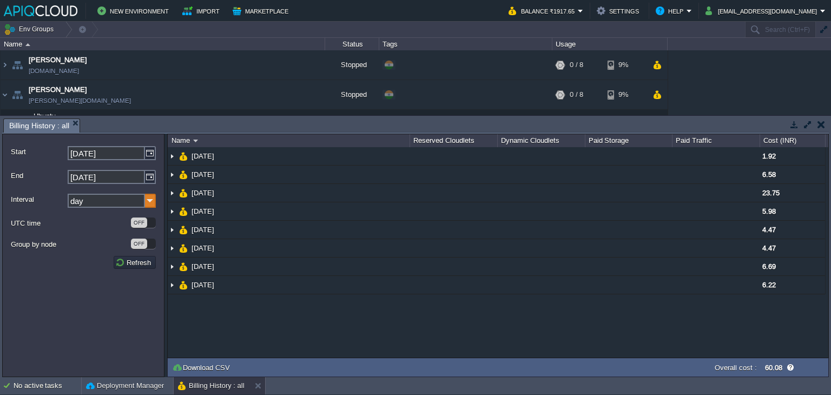
click at [149, 198] on img at bounding box center [150, 201] width 11 height 14
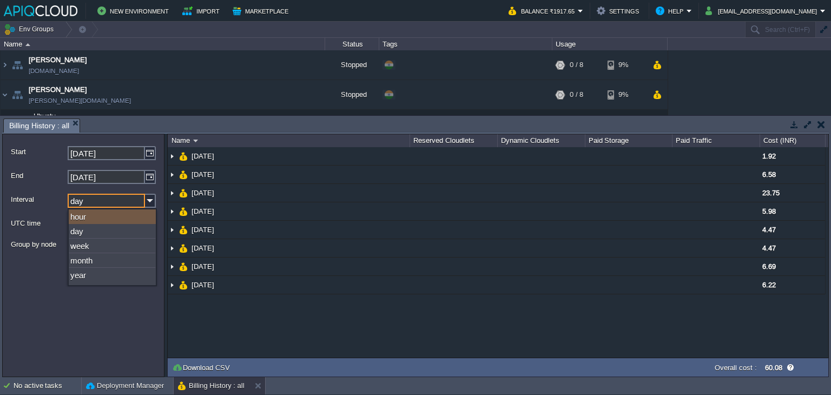
click at [96, 216] on div "hour" at bounding box center [112, 216] width 87 height 15
type input "hour"
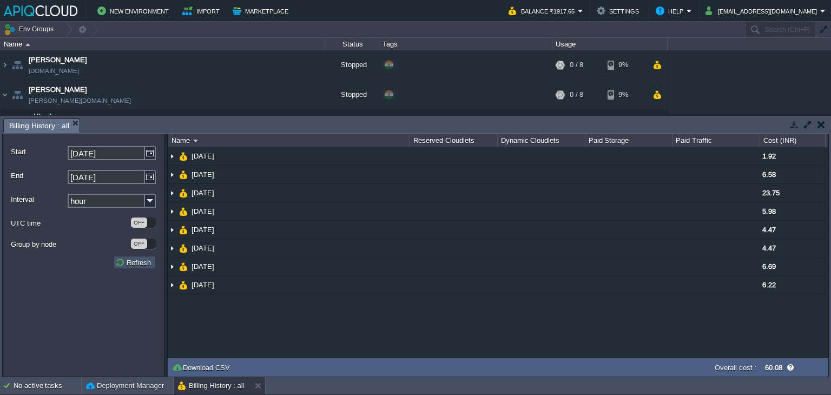
click at [132, 262] on button "Refresh" at bounding box center [134, 263] width 39 height 10
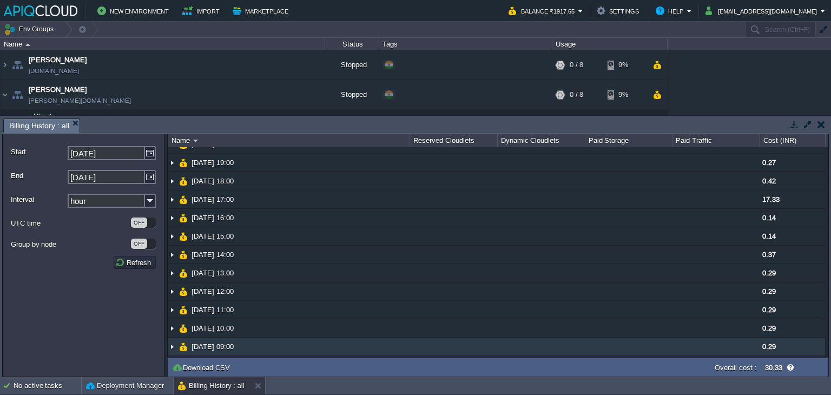
scroll to position [509, 0]
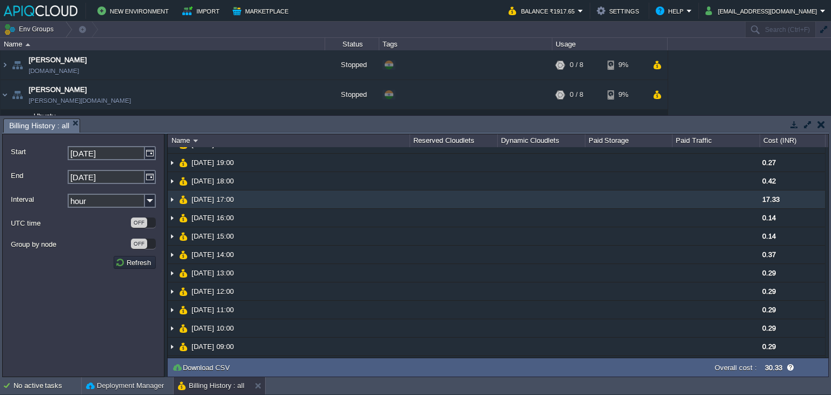
click at [172, 197] on img at bounding box center [172, 200] width 9 height 18
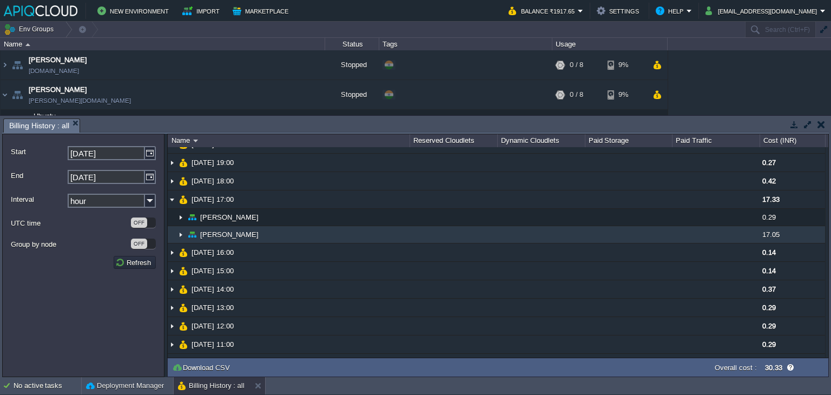
click at [181, 232] on img at bounding box center [180, 234] width 9 height 17
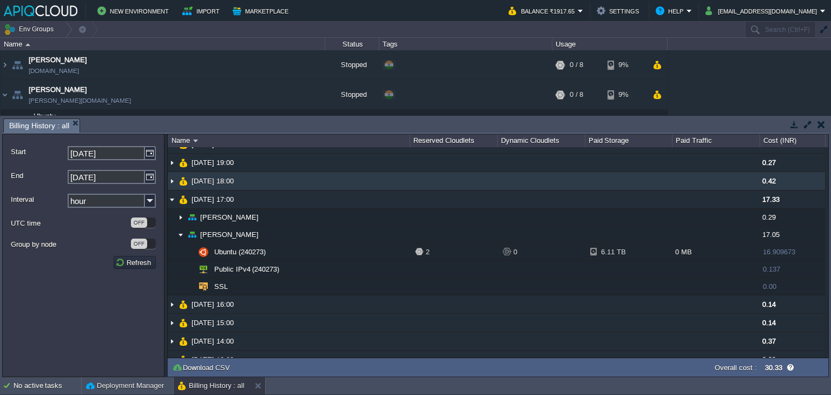
click at [173, 180] on img at bounding box center [172, 181] width 9 height 18
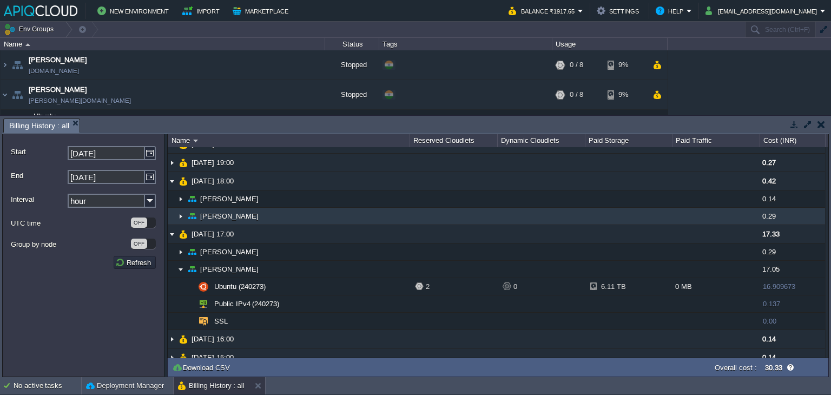
click at [181, 213] on img at bounding box center [180, 216] width 9 height 17
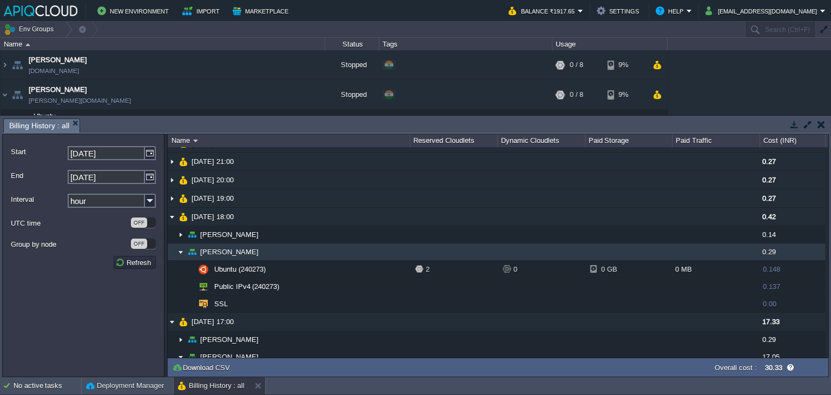
scroll to position [455, 0]
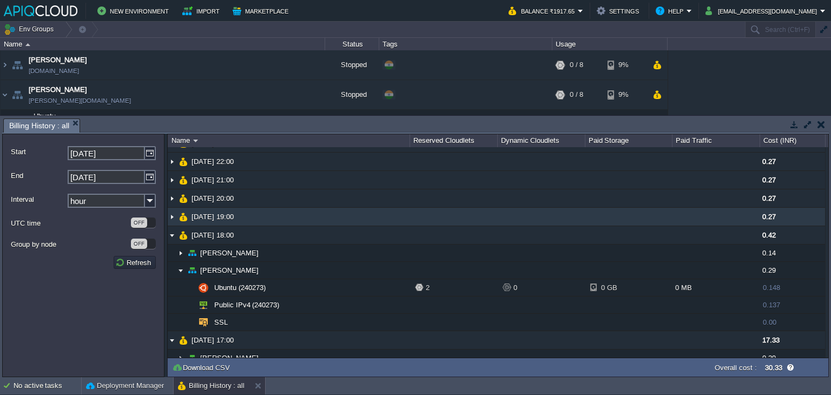
click at [170, 214] on img at bounding box center [172, 217] width 9 height 18
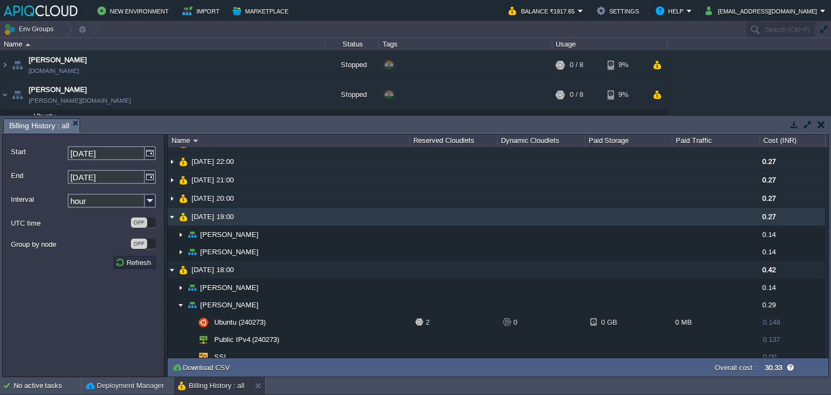
click at [170, 215] on img at bounding box center [172, 217] width 9 height 18
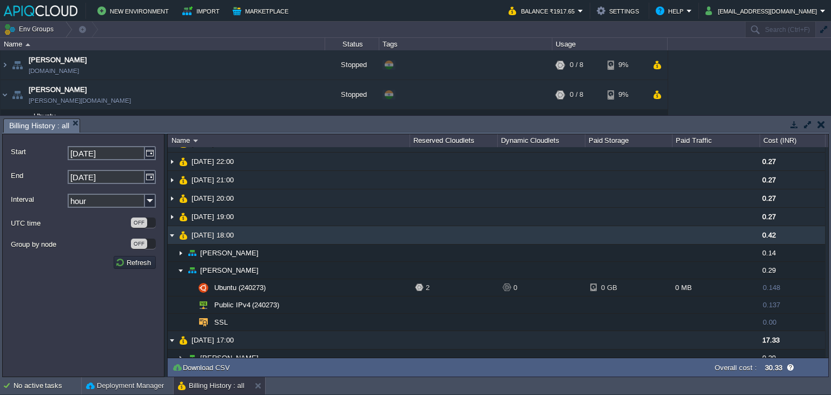
click at [173, 234] on img at bounding box center [172, 235] width 9 height 18
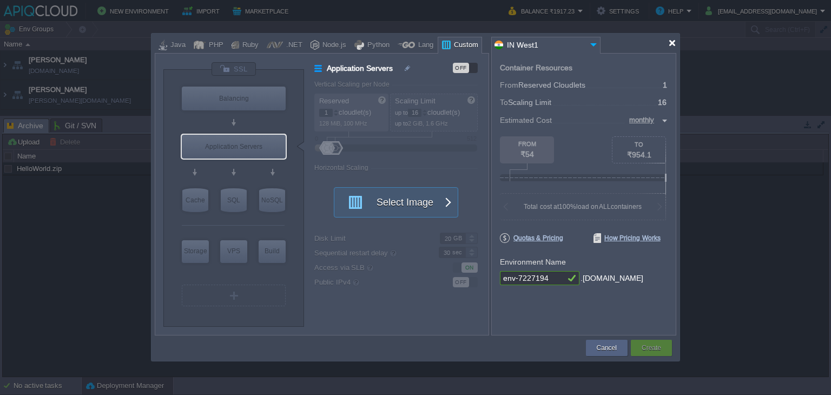
click at [673, 45] on div at bounding box center [672, 43] width 8 height 8
